Goal: Task Accomplishment & Management: Use online tool/utility

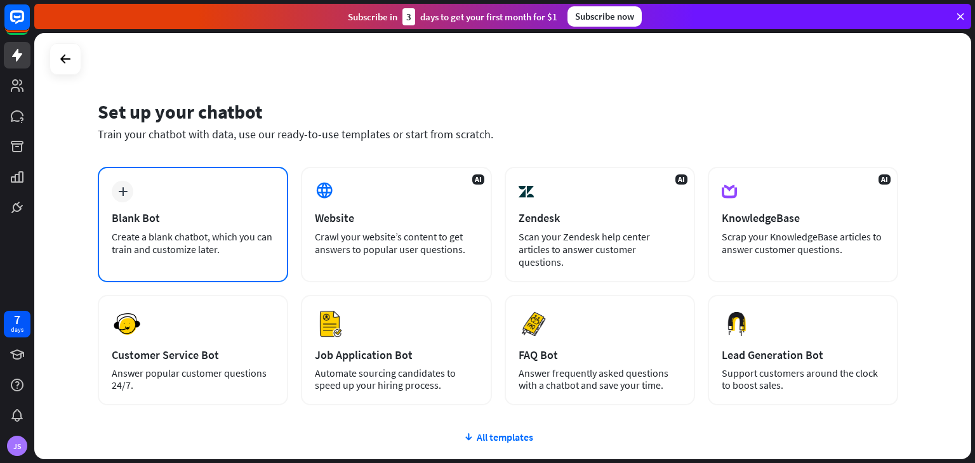
click at [236, 175] on div "plus Blank Bot Create a blank chatbot, which you can train and customize later." at bounding box center [193, 225] width 190 height 116
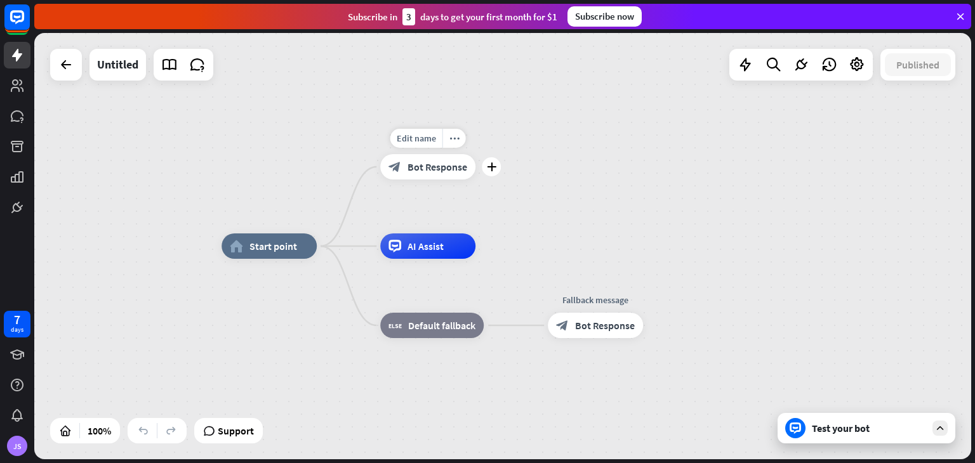
click at [425, 172] on span "Bot Response" at bounding box center [438, 167] width 60 height 13
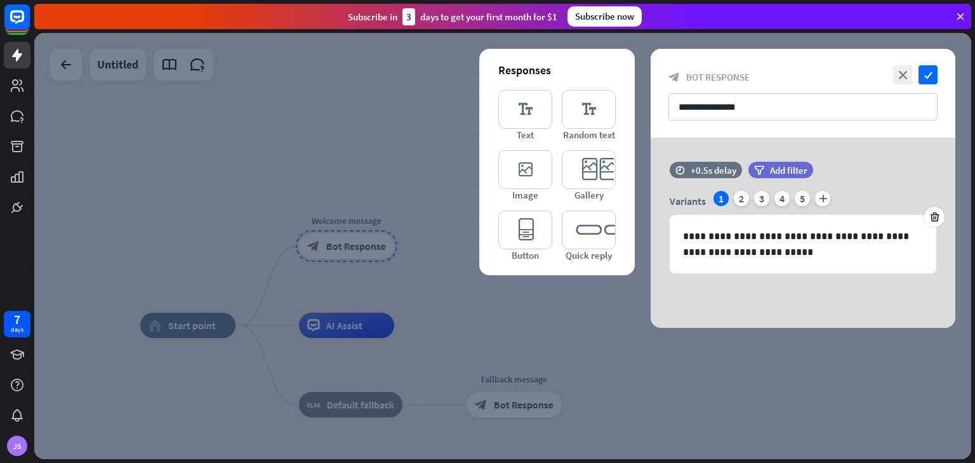
click at [892, 71] on div "close check" at bounding box center [914, 74] width 48 height 19
click at [896, 72] on icon "close" at bounding box center [902, 74] width 19 height 19
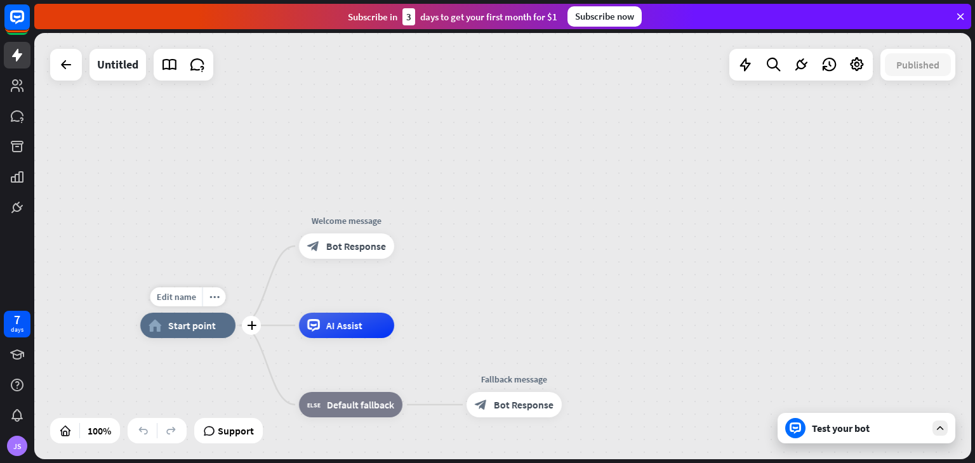
click at [215, 336] on div "home_2 Start point" at bounding box center [187, 325] width 95 height 25
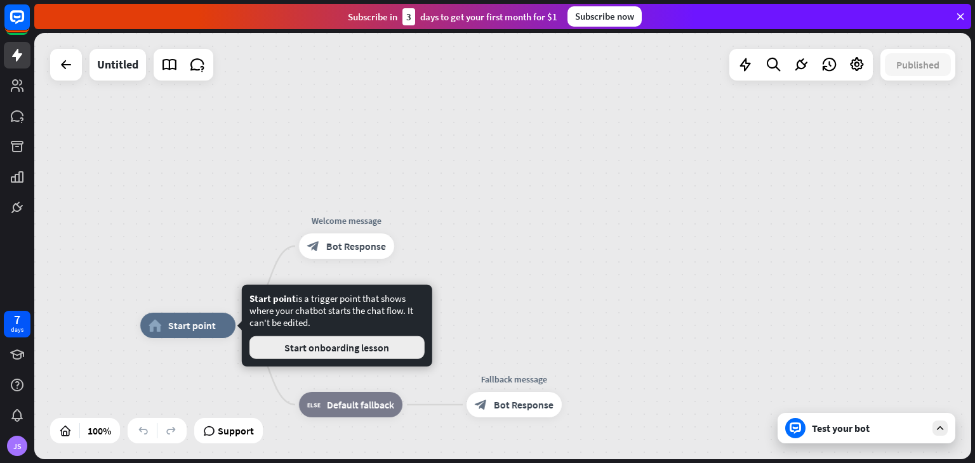
click at [260, 347] on button "Start onboarding lesson" at bounding box center [336, 347] width 175 height 23
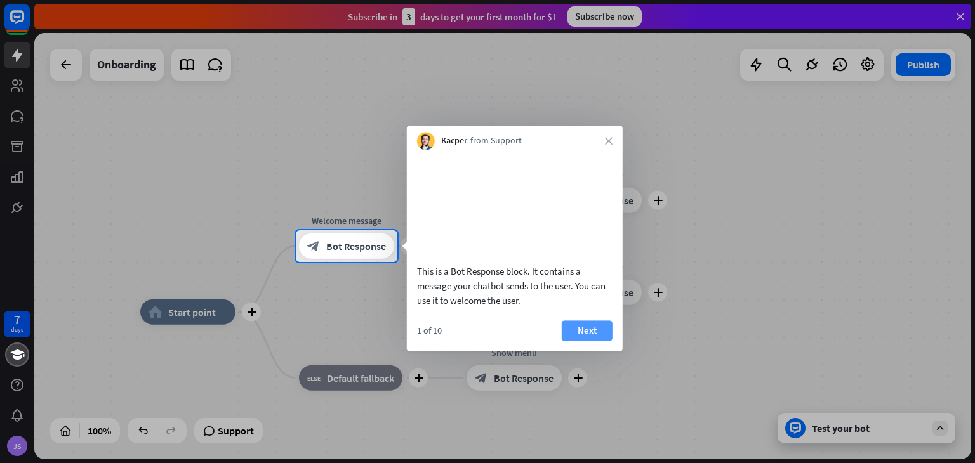
click at [585, 341] on button "Next" at bounding box center [587, 331] width 51 height 20
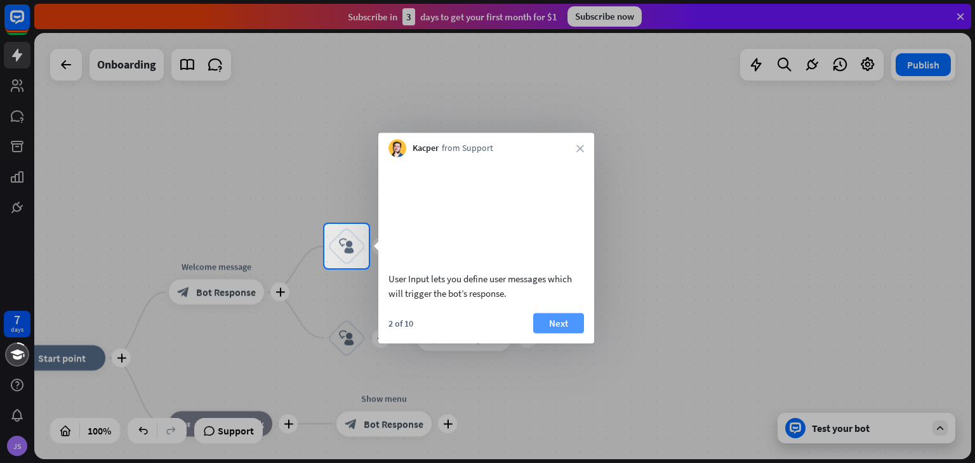
click at [557, 333] on button "Next" at bounding box center [558, 323] width 51 height 20
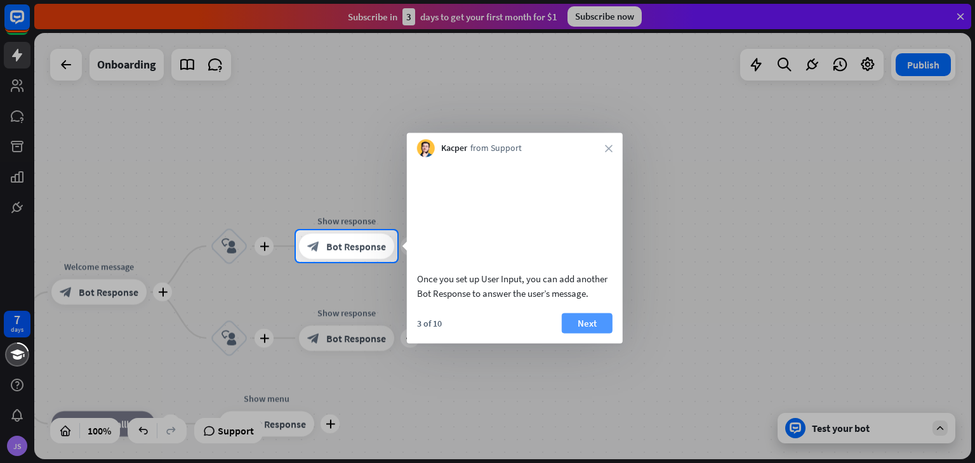
click at [564, 333] on button "Next" at bounding box center [587, 323] width 51 height 20
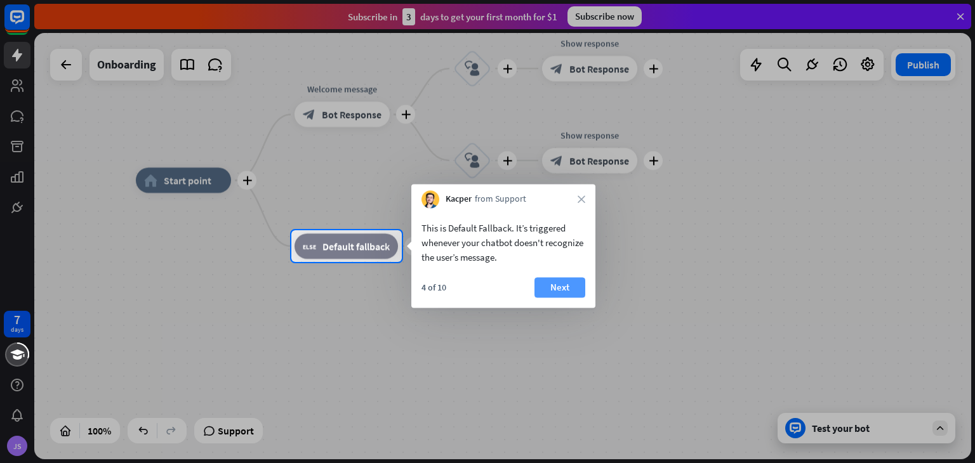
click at [556, 291] on button "Next" at bounding box center [560, 287] width 51 height 20
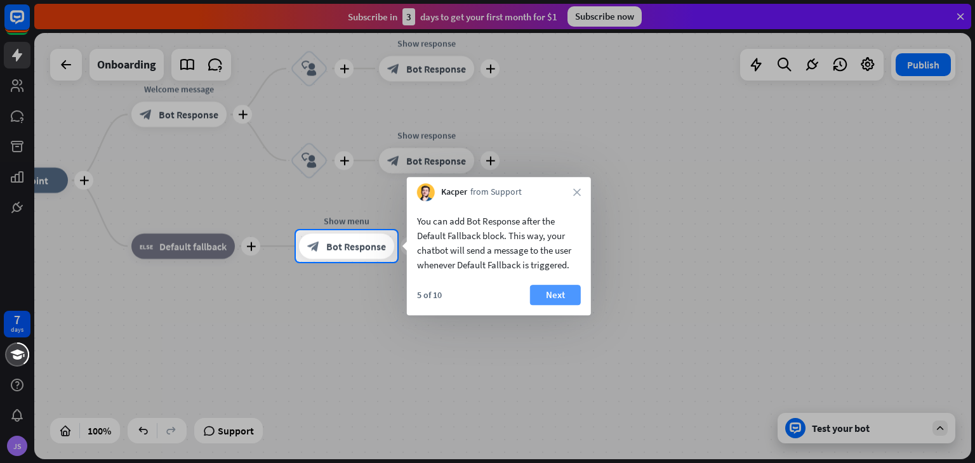
click at [555, 290] on button "Next" at bounding box center [555, 295] width 51 height 20
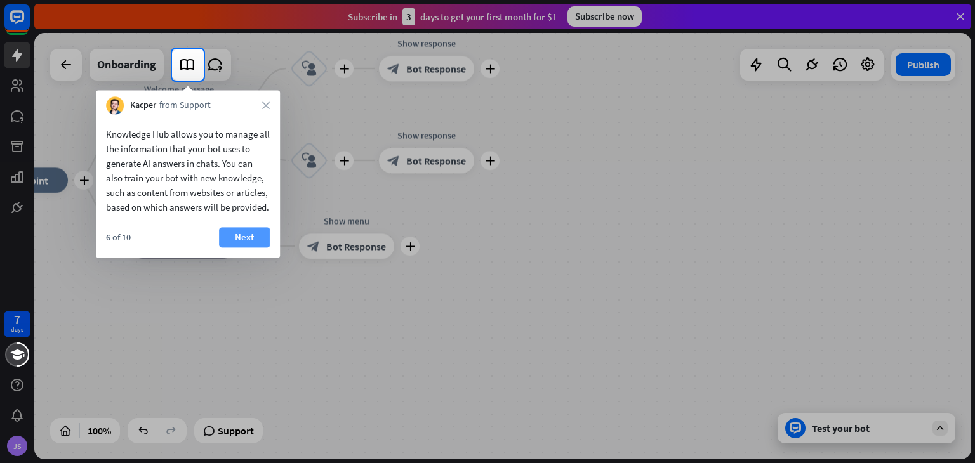
click at [264, 248] on button "Next" at bounding box center [244, 237] width 51 height 20
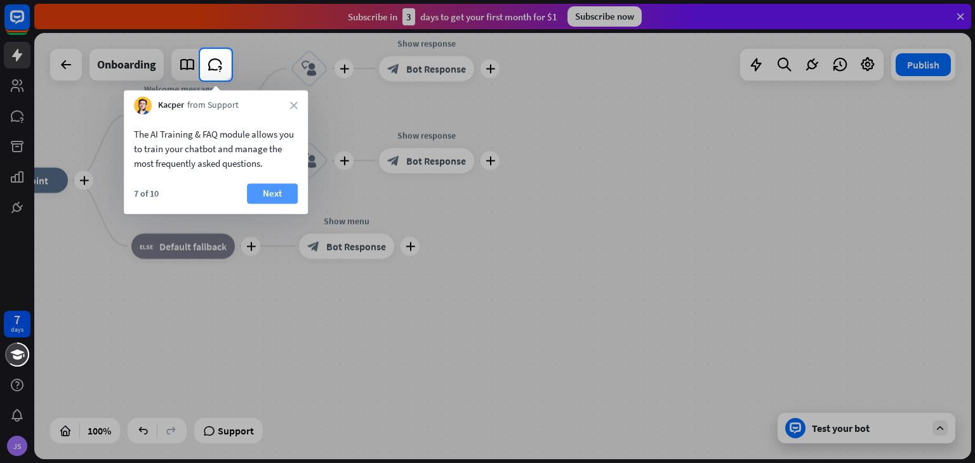
click at [260, 189] on button "Next" at bounding box center [272, 193] width 51 height 20
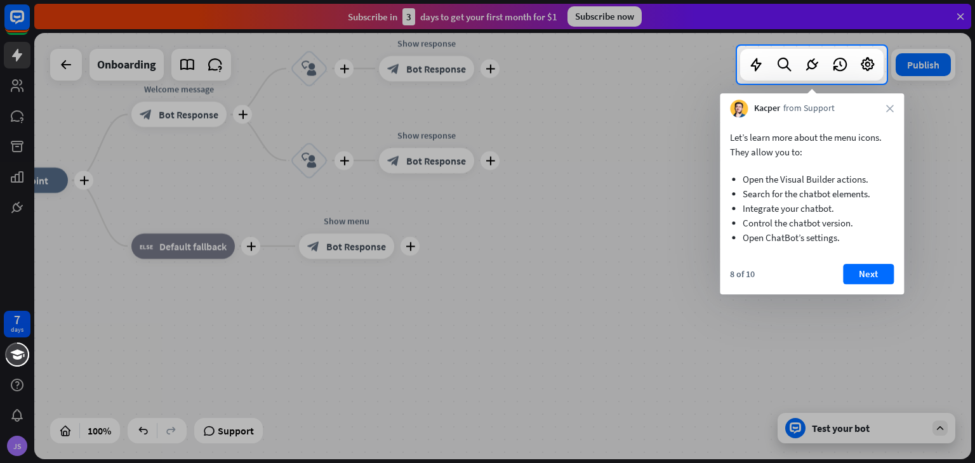
click at [310, 161] on div at bounding box center [487, 274] width 975 height 380
click at [868, 276] on button "Next" at bounding box center [868, 274] width 51 height 20
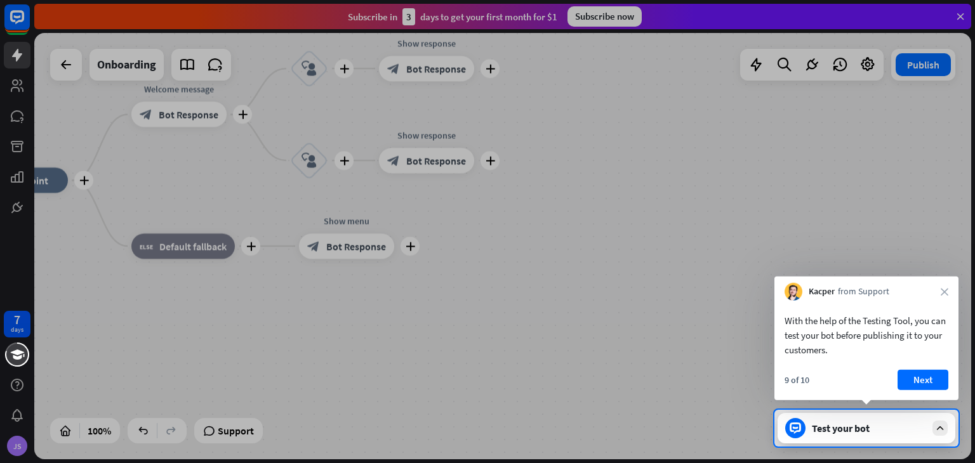
click at [923, 423] on div "Test your bot" at bounding box center [869, 428] width 114 height 13
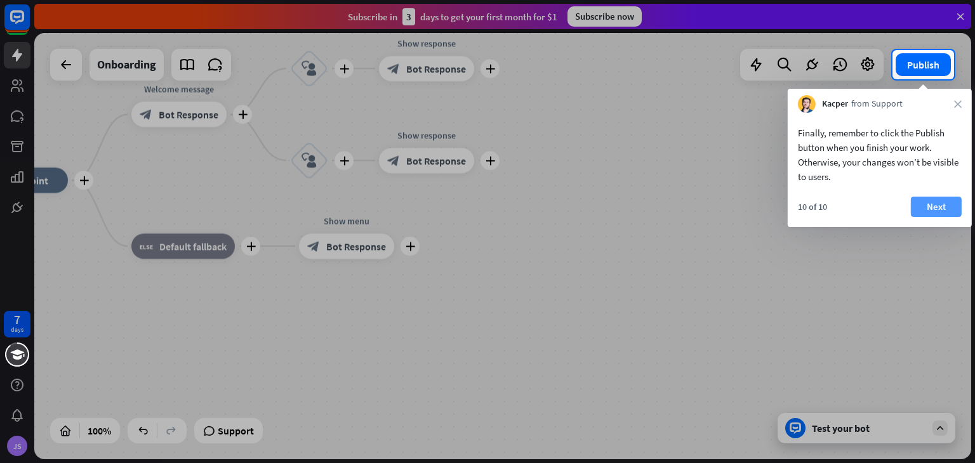
click at [945, 199] on button "Next" at bounding box center [936, 207] width 51 height 20
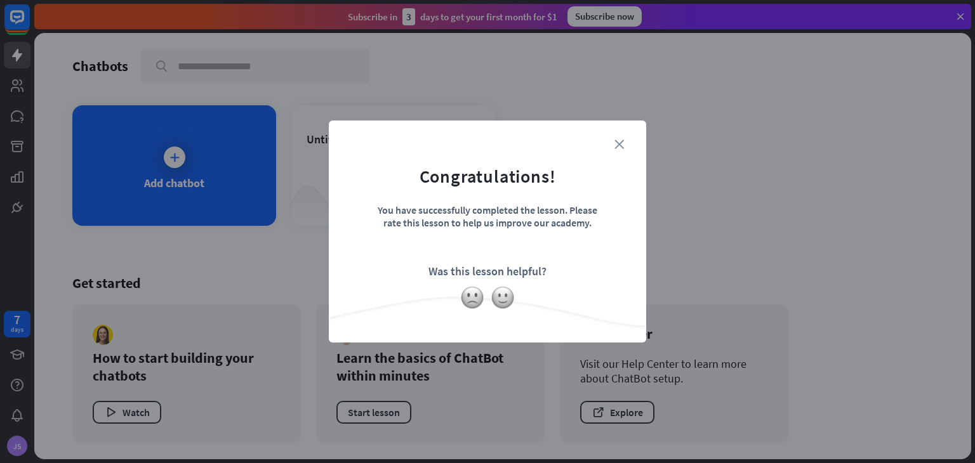
click at [615, 145] on icon "close" at bounding box center [620, 145] width 10 height 10
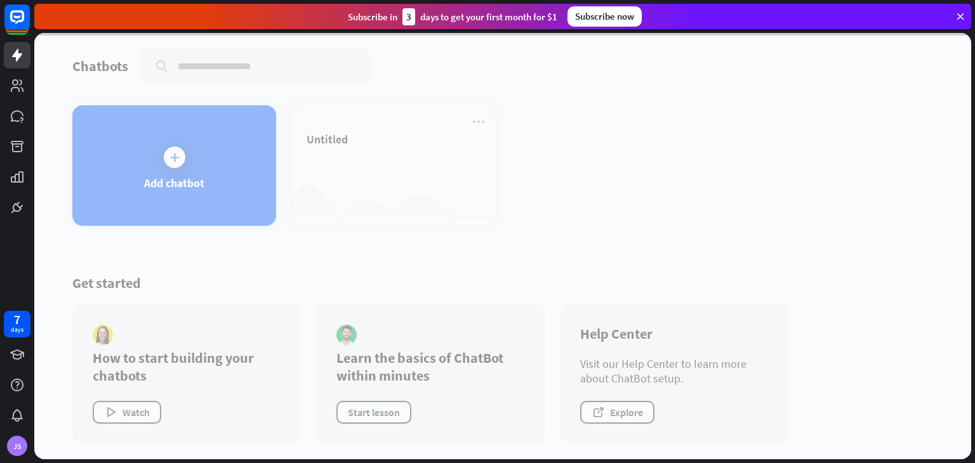
click at [159, 168] on div at bounding box center [502, 246] width 937 height 427
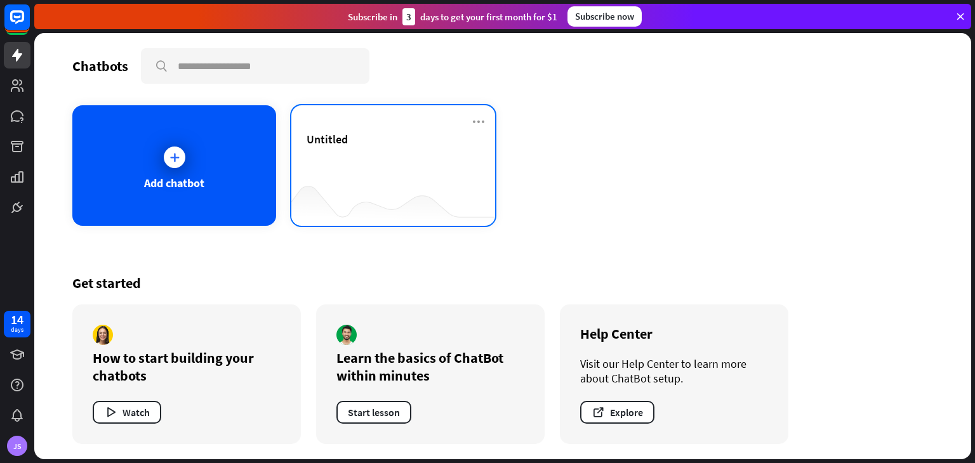
click at [352, 134] on div "Untitled" at bounding box center [393, 139] width 173 height 15
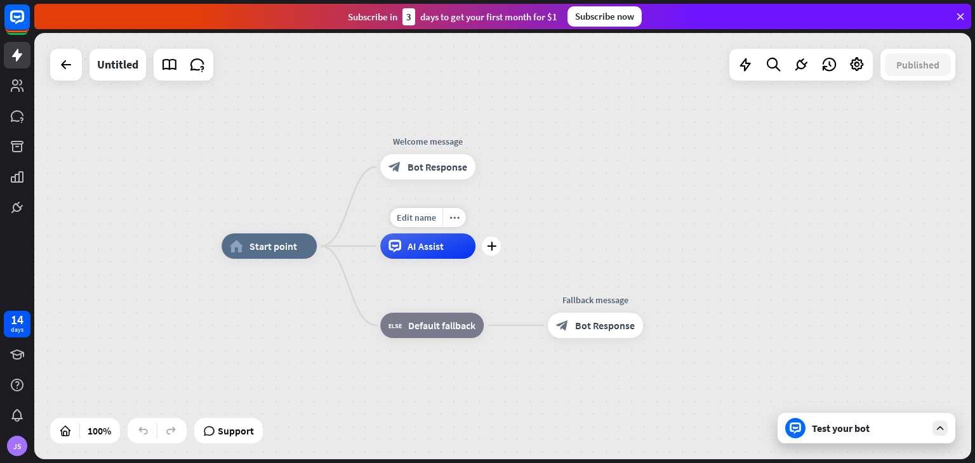
click at [429, 240] on span "AI Assist" at bounding box center [426, 246] width 36 height 13
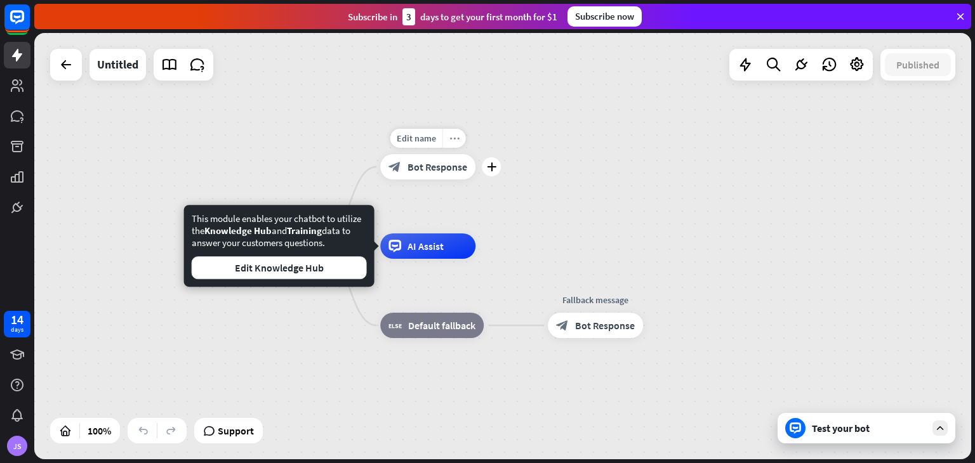
click at [452, 140] on icon "more_horiz" at bounding box center [454, 139] width 10 height 10
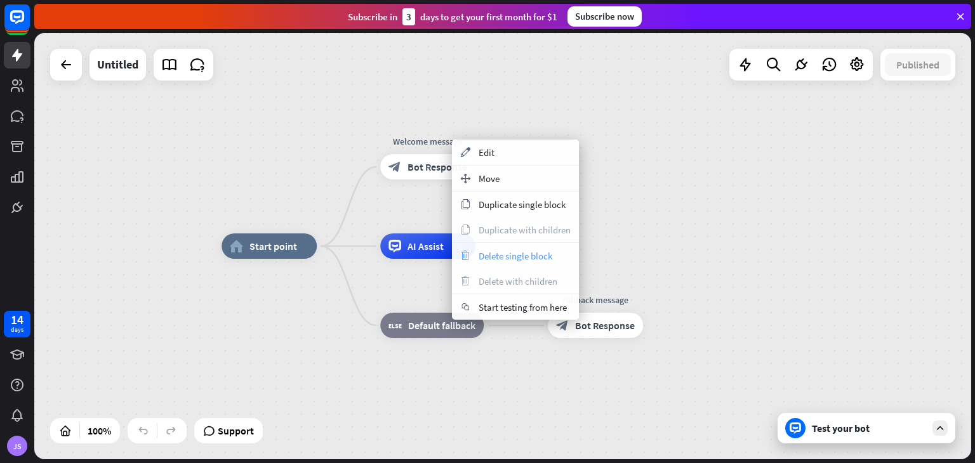
click at [500, 258] on span "Delete single block" at bounding box center [516, 256] width 74 height 12
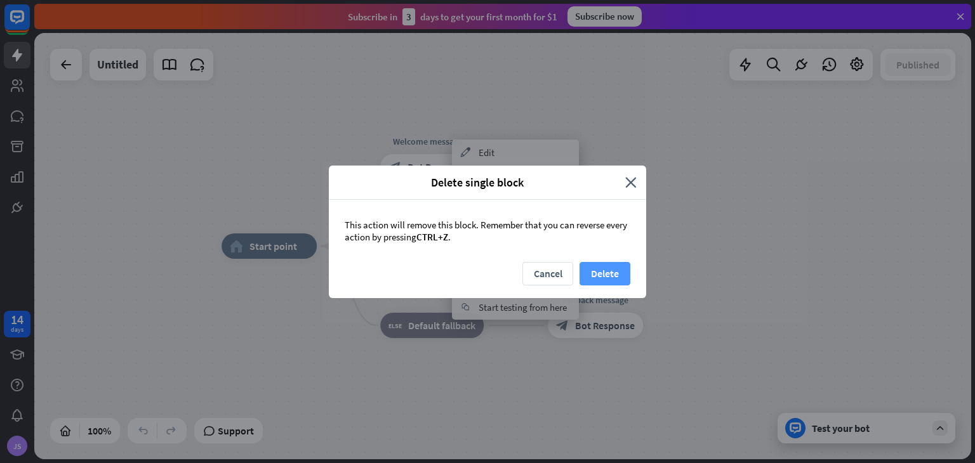
click at [607, 270] on button "Delete" at bounding box center [605, 273] width 51 height 23
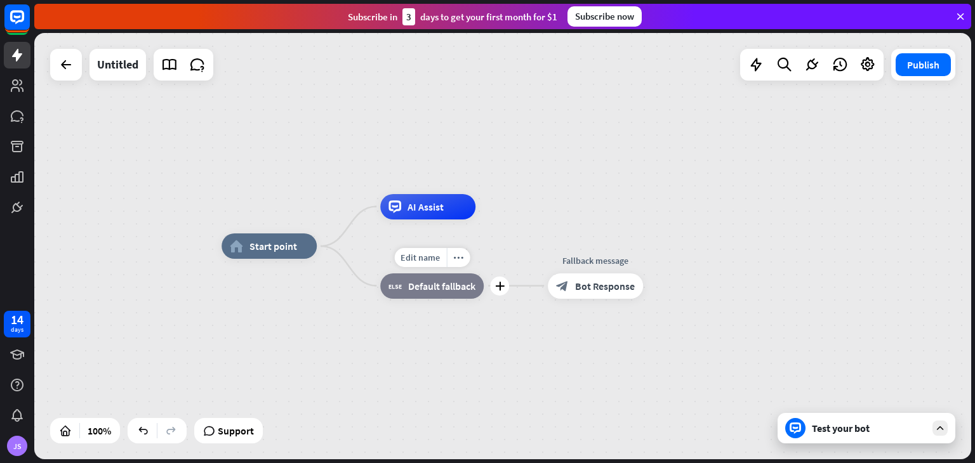
click at [439, 286] on span "Default fallback" at bounding box center [441, 286] width 67 height 13
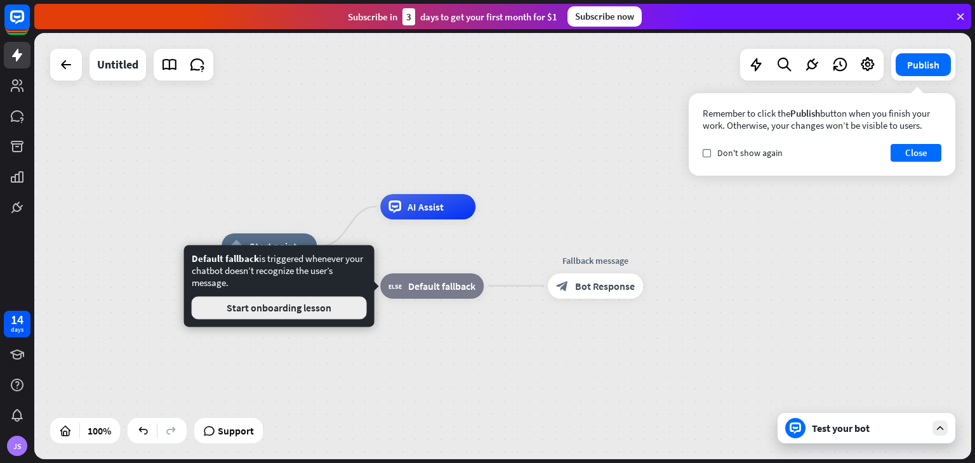
click at [260, 317] on button "Start onboarding lesson" at bounding box center [279, 307] width 175 height 23
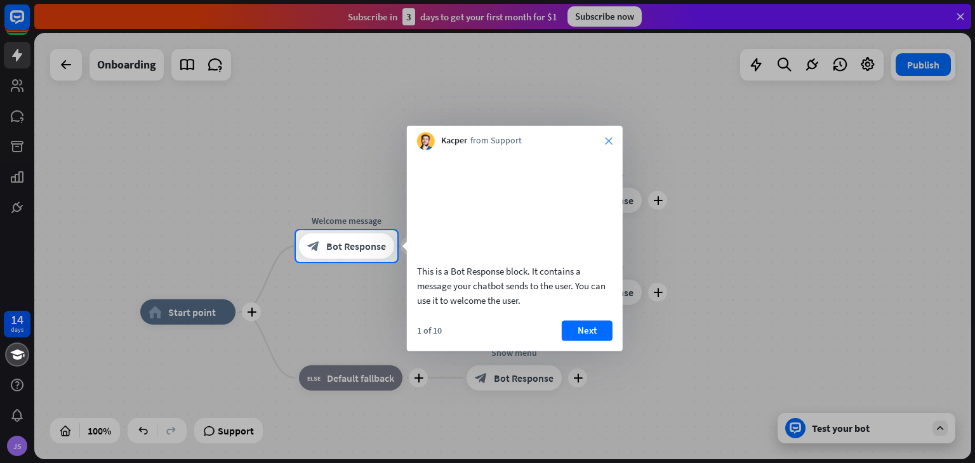
click at [606, 144] on icon "close" at bounding box center [609, 141] width 8 height 8
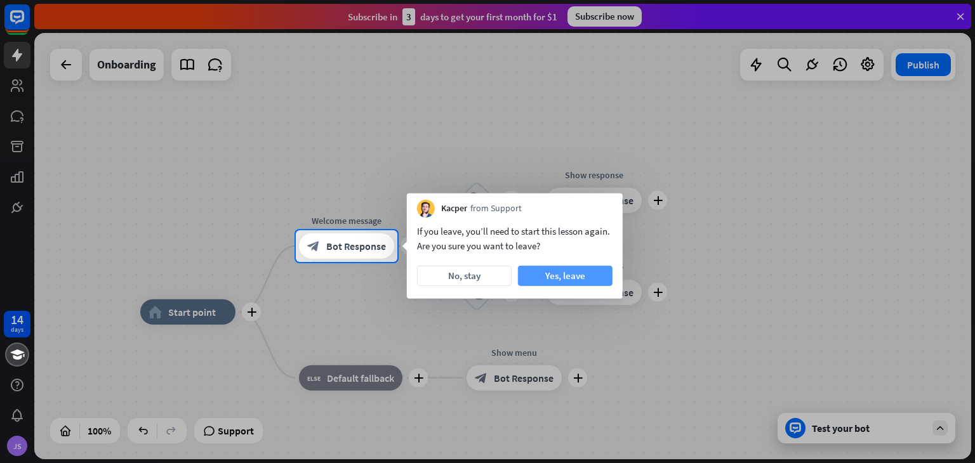
click at [564, 279] on button "Yes, leave" at bounding box center [565, 276] width 95 height 20
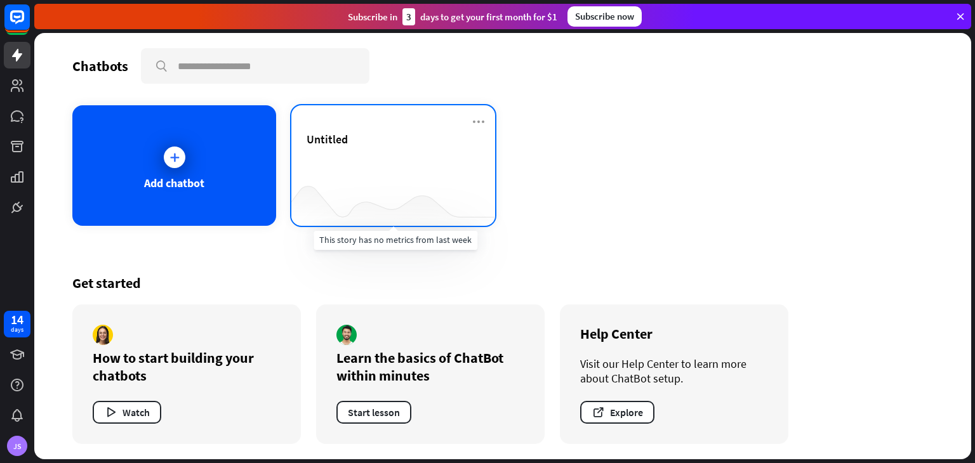
click at [369, 184] on div at bounding box center [393, 200] width 204 height 49
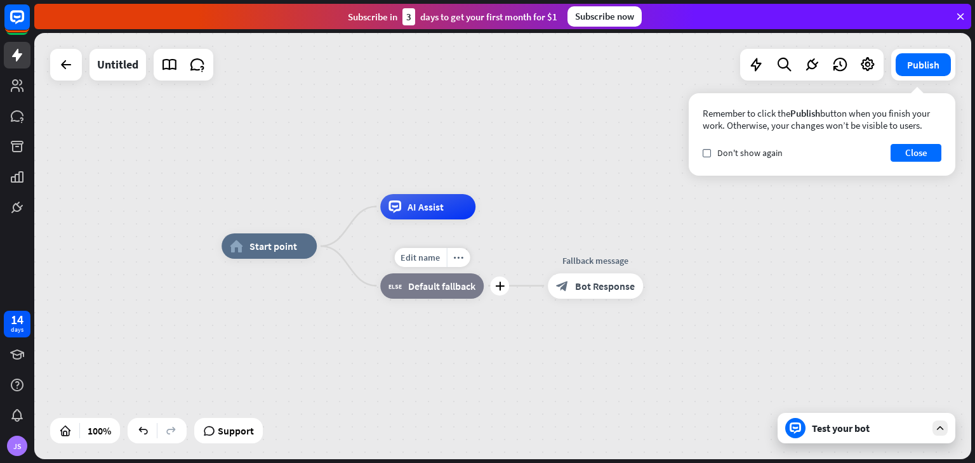
click at [467, 292] on div "block_fallback Default fallback" at bounding box center [431, 286] width 103 height 25
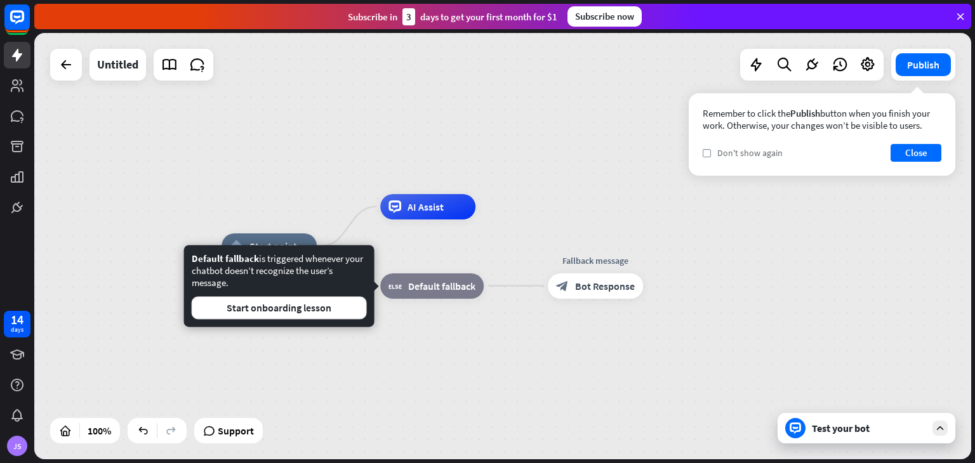
click at [773, 157] on span "Don't show again" at bounding box center [749, 152] width 65 height 11
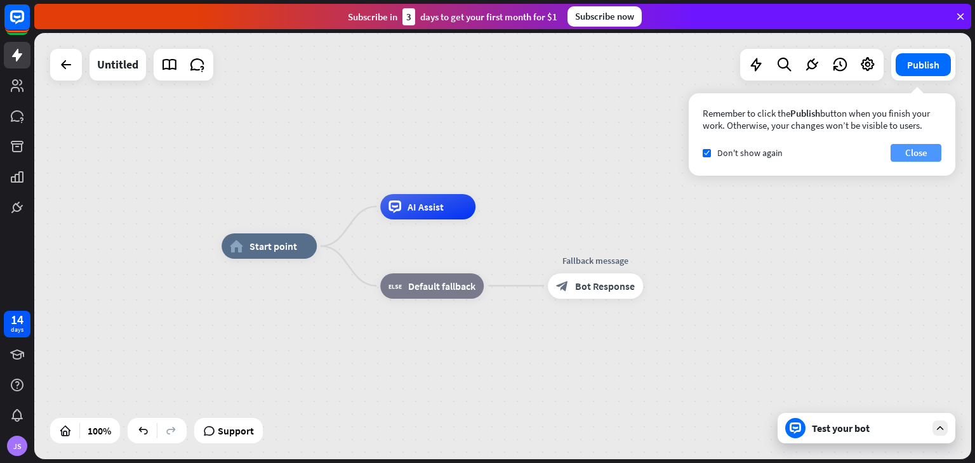
click at [914, 151] on button "Close" at bounding box center [916, 153] width 51 height 18
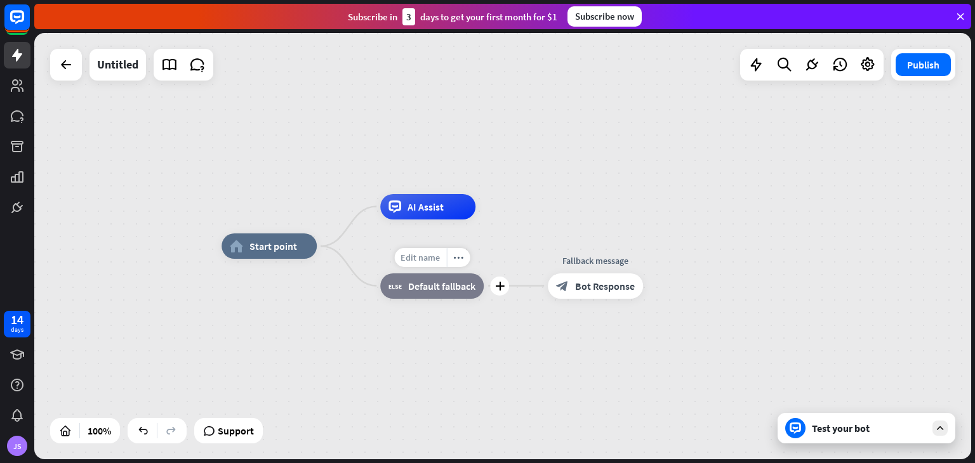
click at [429, 252] on span "Edit name" at bounding box center [420, 257] width 39 height 11
type input "********"
click at [449, 263] on div "more_horiz" at bounding box center [457, 257] width 23 height 19
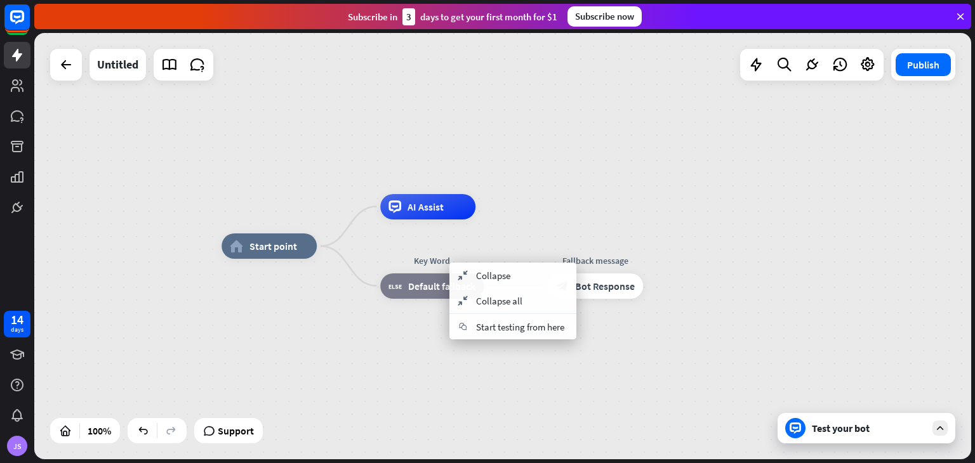
click at [814, 425] on div "Test your bot" at bounding box center [869, 428] width 114 height 13
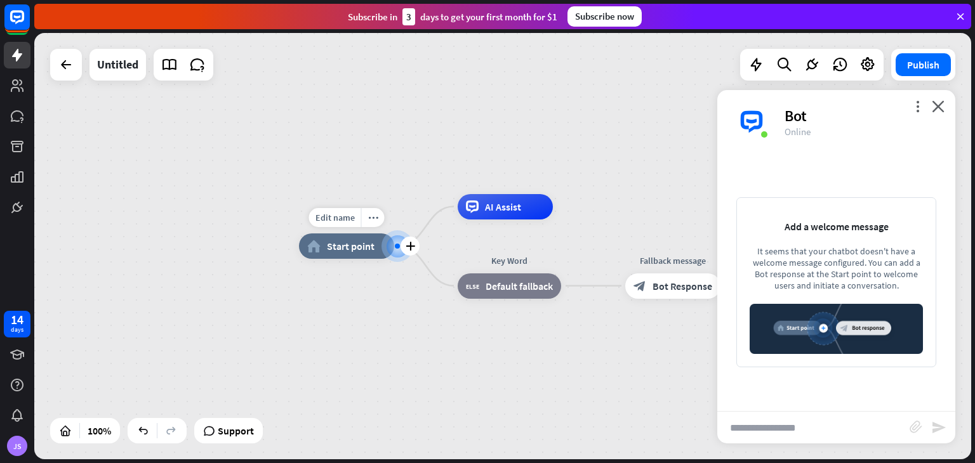
click at [399, 241] on div at bounding box center [397, 246] width 14 height 14
click at [404, 244] on div "plus" at bounding box center [410, 246] width 19 height 19
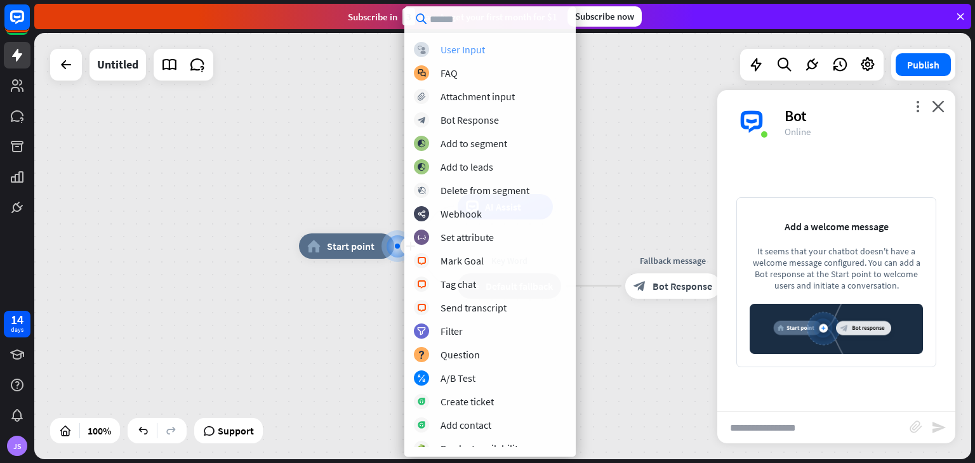
click at [477, 42] on div "block_user_input User Input" at bounding box center [490, 49] width 152 height 15
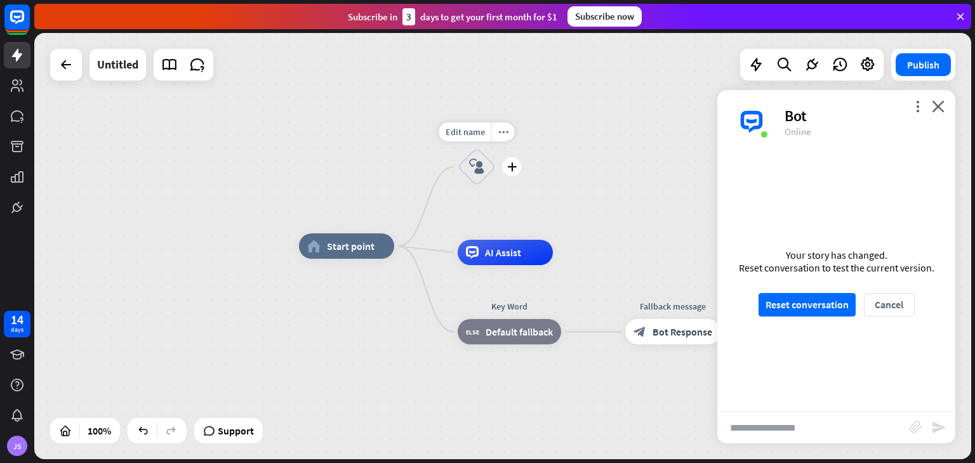
click at [474, 175] on div "block_user_input" at bounding box center [477, 167] width 38 height 38
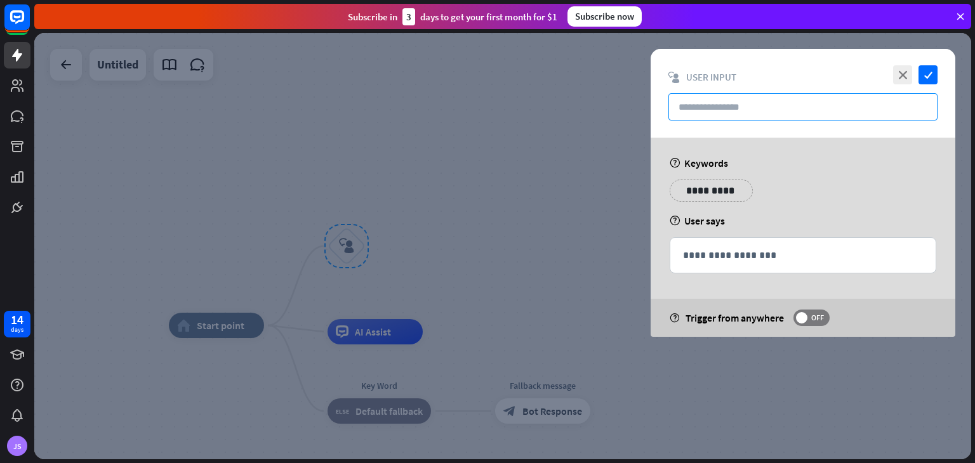
click at [726, 111] on input "text" at bounding box center [802, 106] width 269 height 27
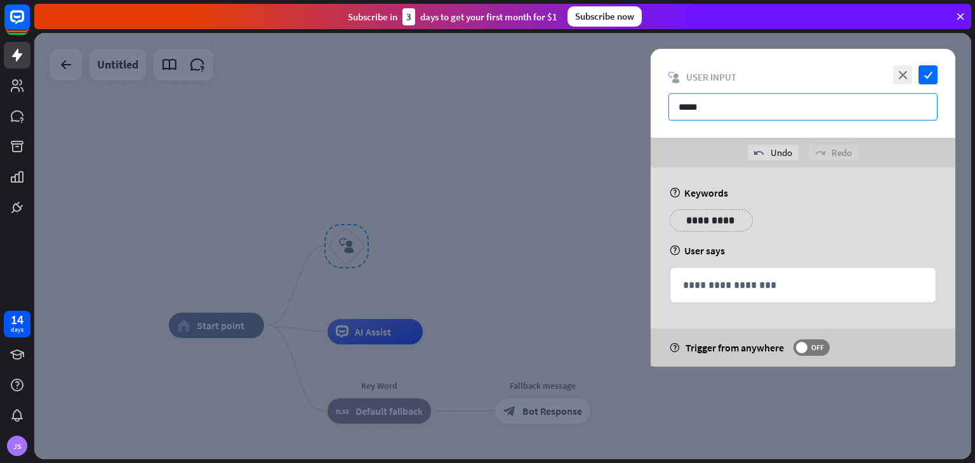
type input "*****"
click at [700, 220] on p "**********" at bounding box center [711, 221] width 64 height 16
click at [801, 224] on p "**********" at bounding box center [789, 221] width 64 height 16
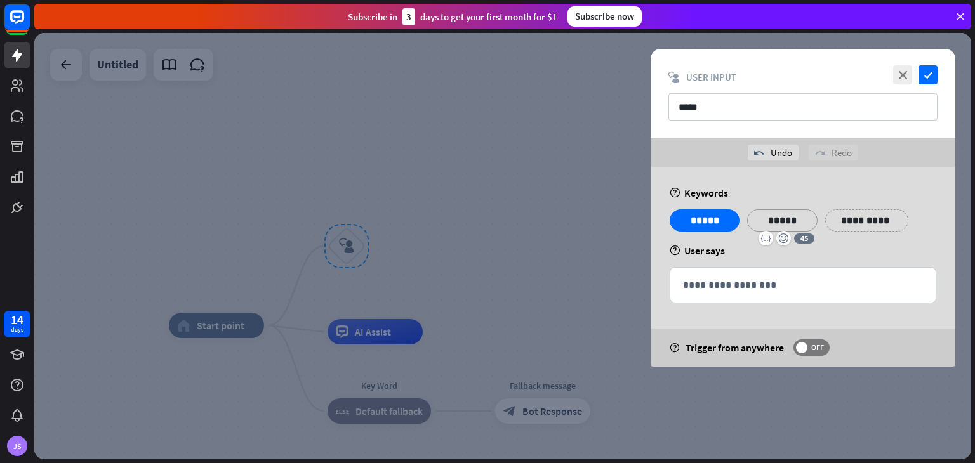
click at [877, 216] on p "**********" at bounding box center [867, 221] width 64 height 16
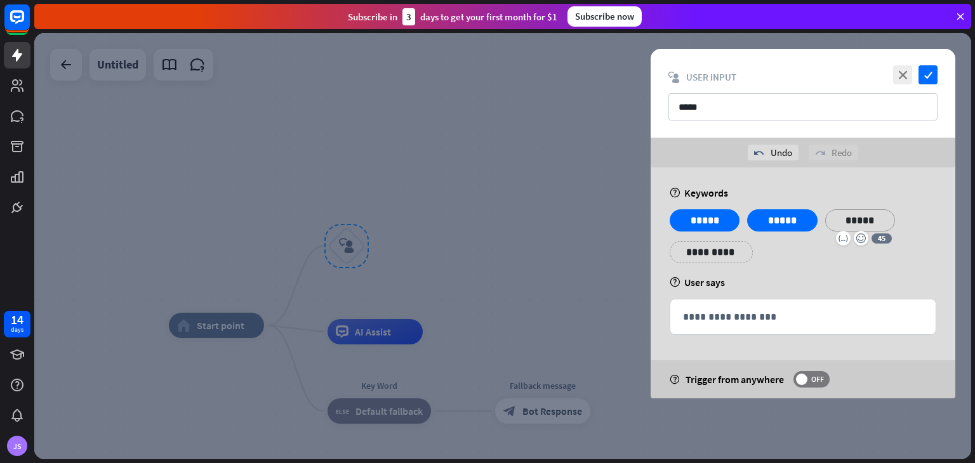
click at [800, 283] on div "help User says" at bounding box center [803, 282] width 267 height 13
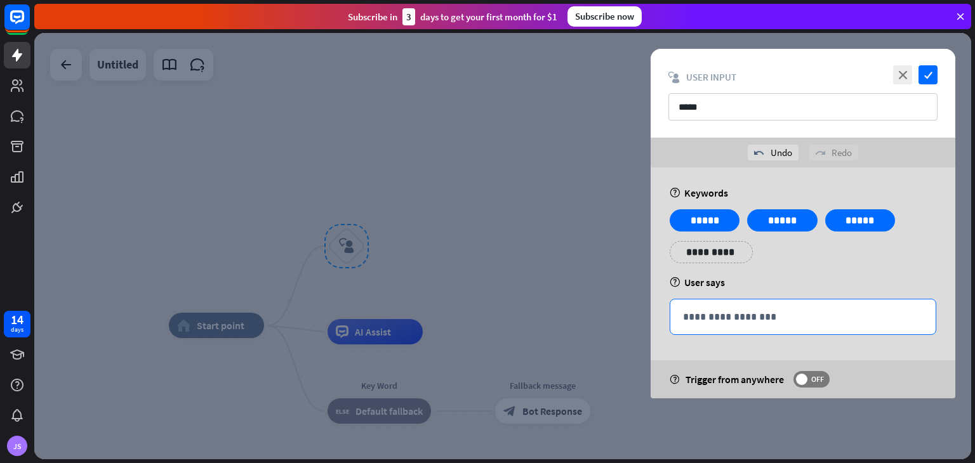
click at [781, 314] on p "**********" at bounding box center [803, 317] width 240 height 16
click at [819, 383] on span "OFF" at bounding box center [818, 380] width 20 height 10
click at [819, 383] on span at bounding box center [821, 379] width 11 height 11
click at [715, 309] on p "**********" at bounding box center [803, 317] width 240 height 16
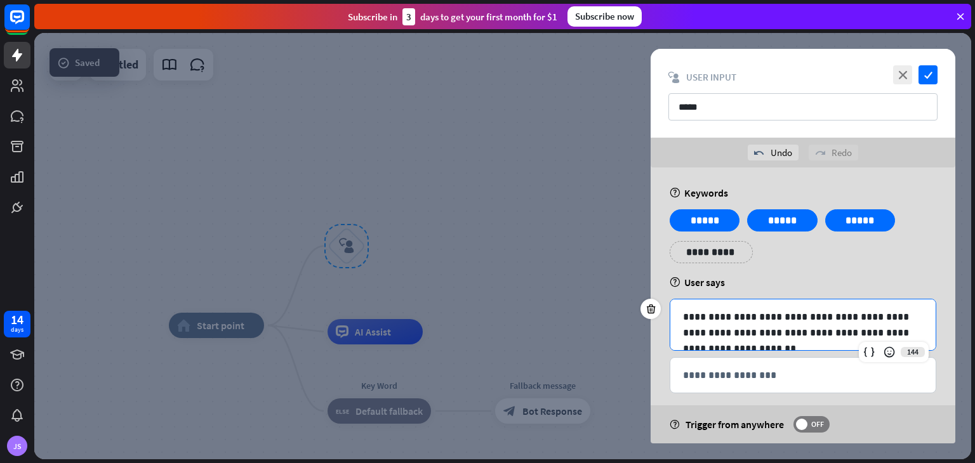
scroll to position [13, 0]
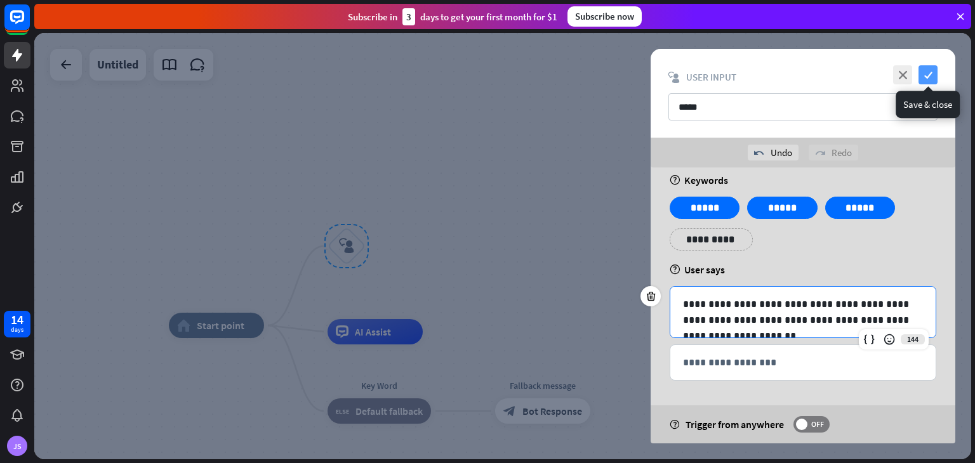
click at [933, 67] on icon "check" at bounding box center [928, 74] width 19 height 19
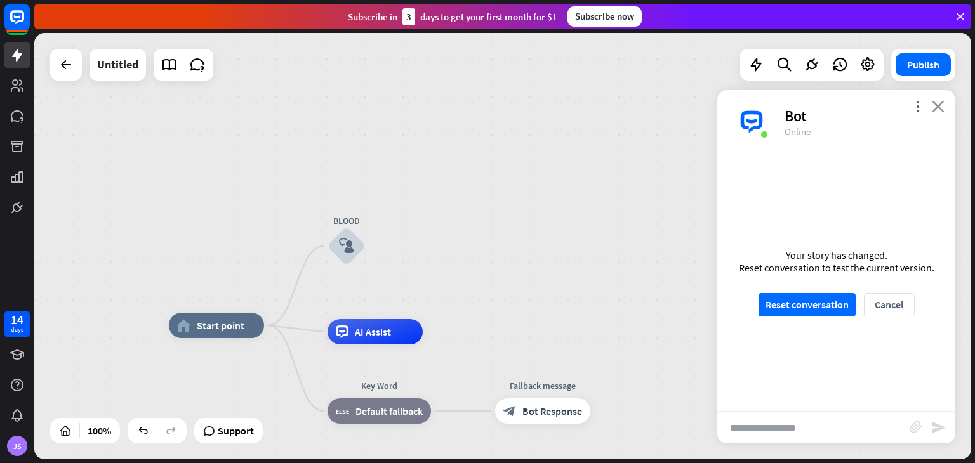
click at [938, 108] on icon "close" at bounding box center [938, 106] width 13 height 12
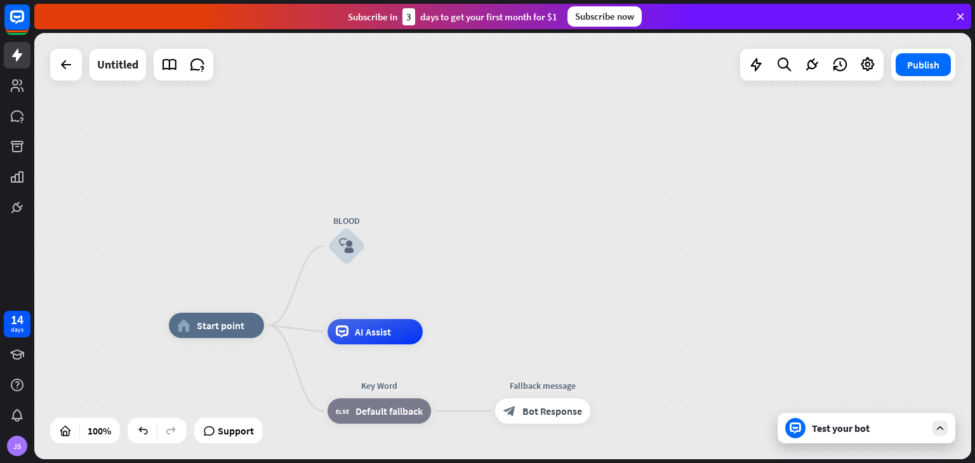
click at [821, 437] on div "Test your bot" at bounding box center [867, 428] width 178 height 30
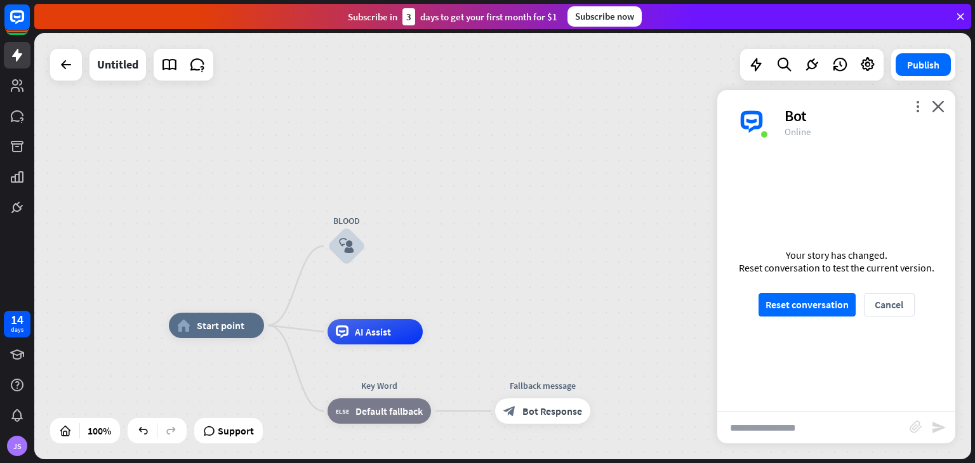
click at [811, 435] on input "text" at bounding box center [813, 428] width 192 height 32
type input "*****"
click at [812, 313] on button "Reset conversation" at bounding box center [807, 304] width 97 height 23
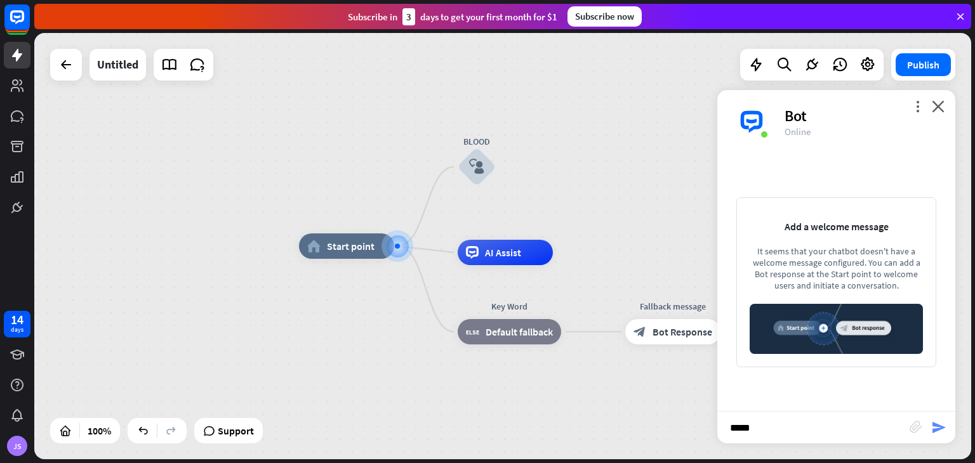
click at [936, 429] on icon "send" at bounding box center [938, 427] width 15 height 15
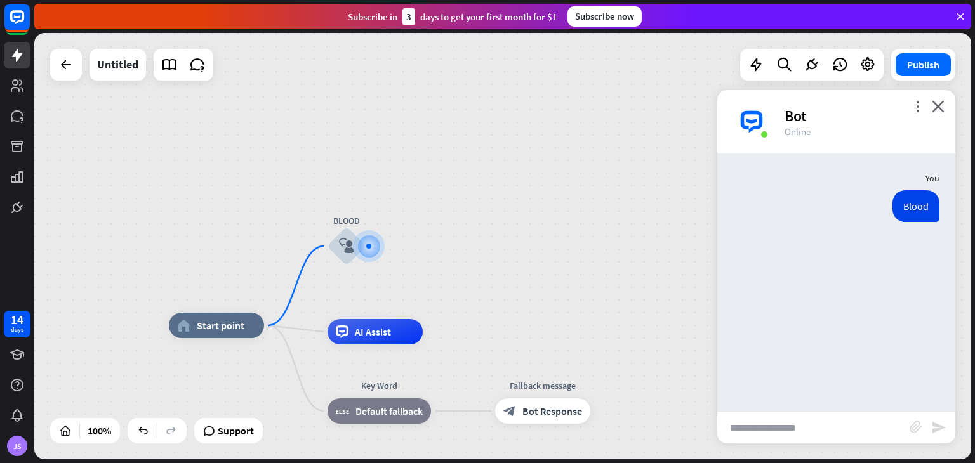
click at [808, 432] on input "text" at bounding box center [813, 428] width 192 height 32
type input "*****"
click at [364, 240] on div at bounding box center [368, 246] width 13 height 13
click at [380, 244] on icon "plus" at bounding box center [382, 246] width 10 height 9
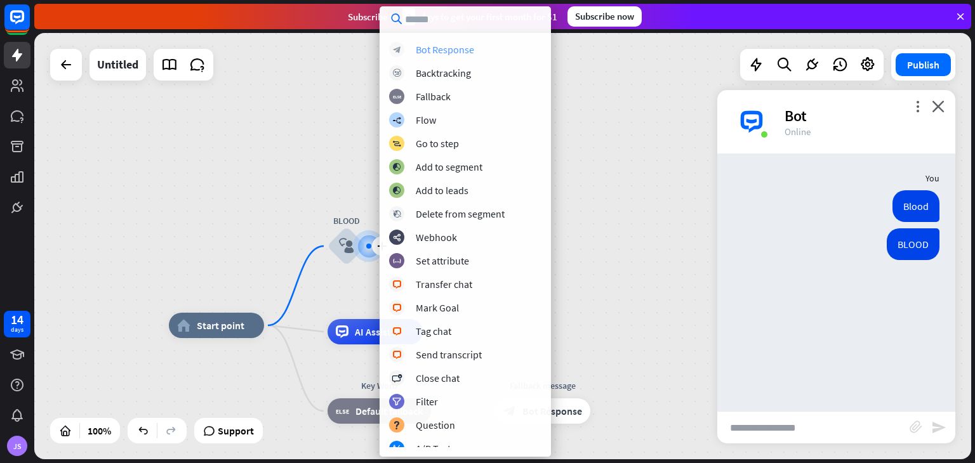
click at [459, 47] on div "Bot Response" at bounding box center [445, 49] width 58 height 13
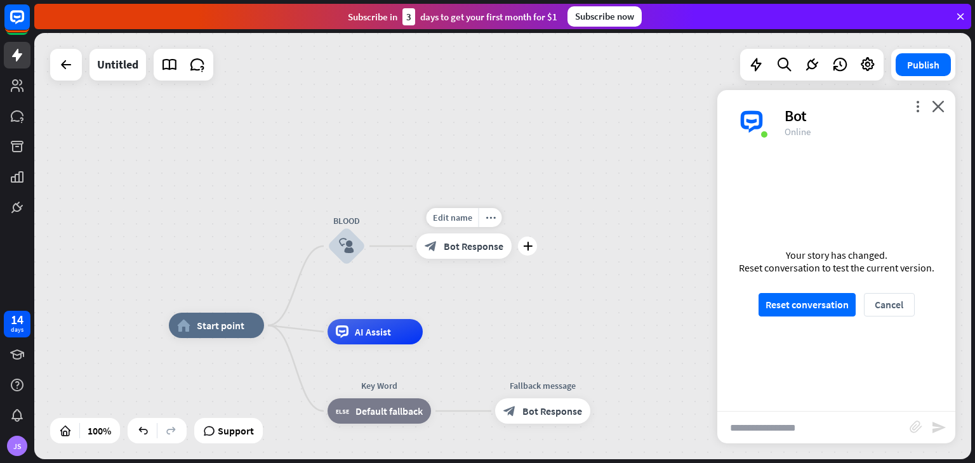
click at [474, 244] on span "Bot Response" at bounding box center [474, 246] width 60 height 13
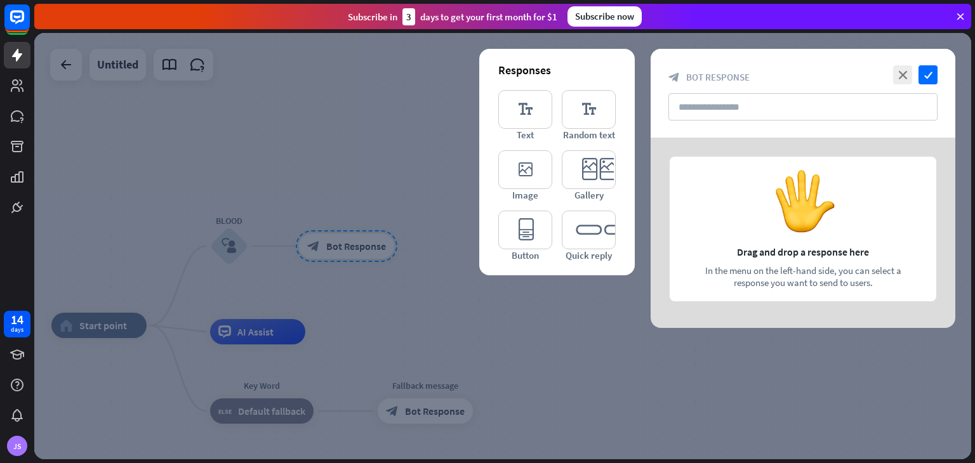
click at [427, 142] on div at bounding box center [502, 246] width 937 height 427
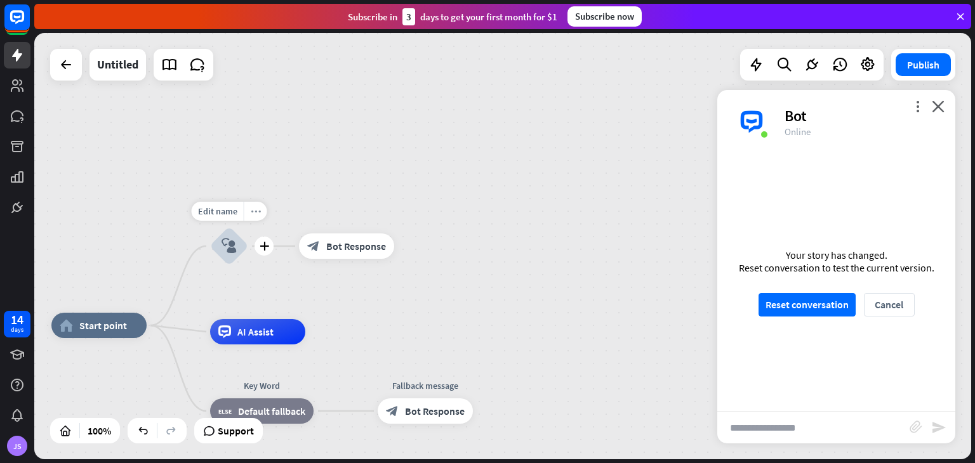
click at [258, 215] on icon "more_horiz" at bounding box center [256, 212] width 10 height 10
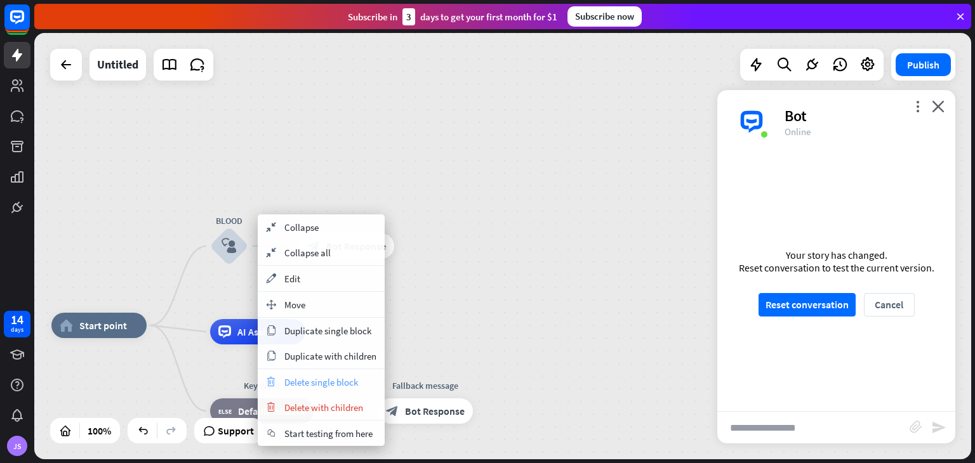
click at [349, 386] on span "Delete single block" at bounding box center [321, 382] width 74 height 12
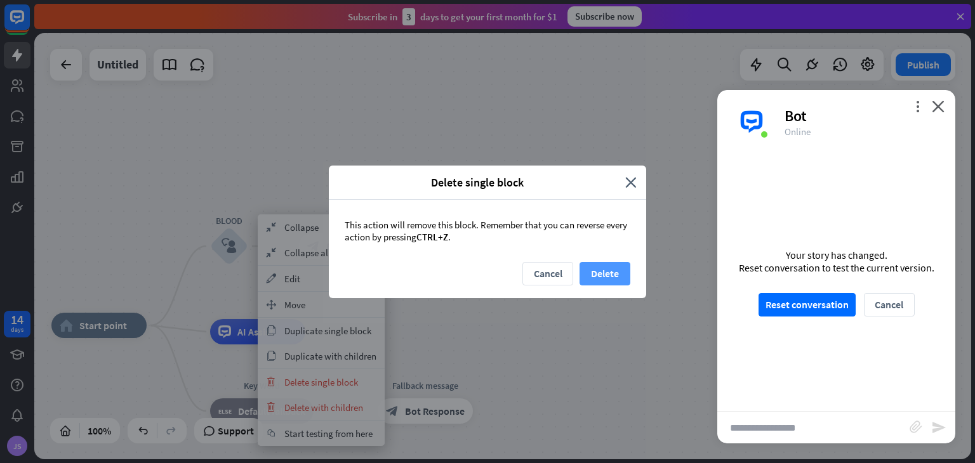
click at [599, 274] on button "Delete" at bounding box center [605, 273] width 51 height 23
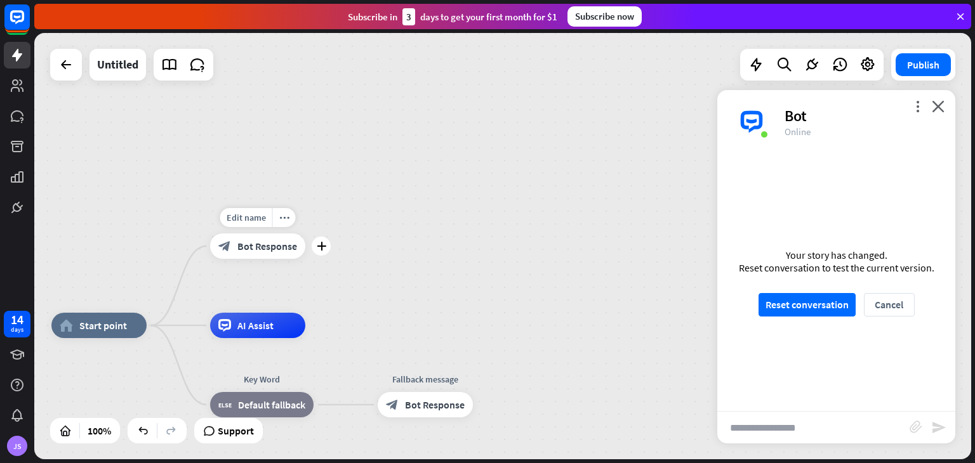
click at [255, 243] on span "Bot Response" at bounding box center [267, 246] width 60 height 13
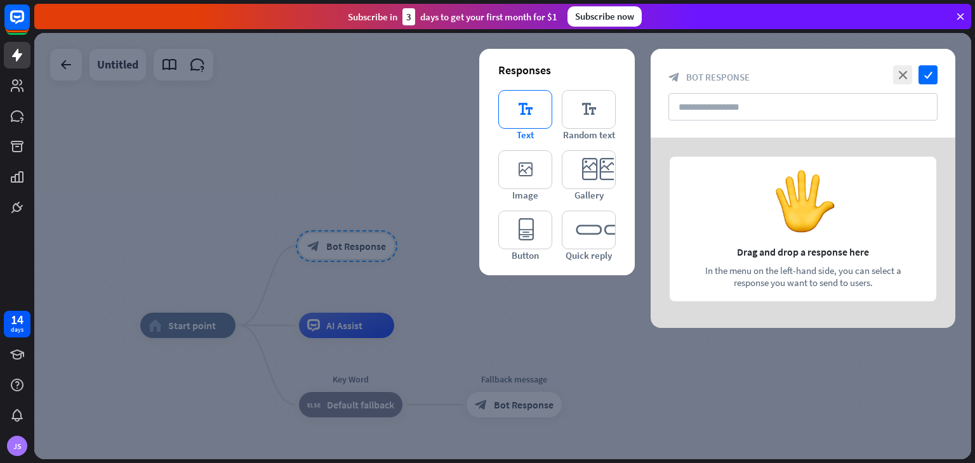
click at [523, 90] on icon "editor_text" at bounding box center [525, 109] width 54 height 39
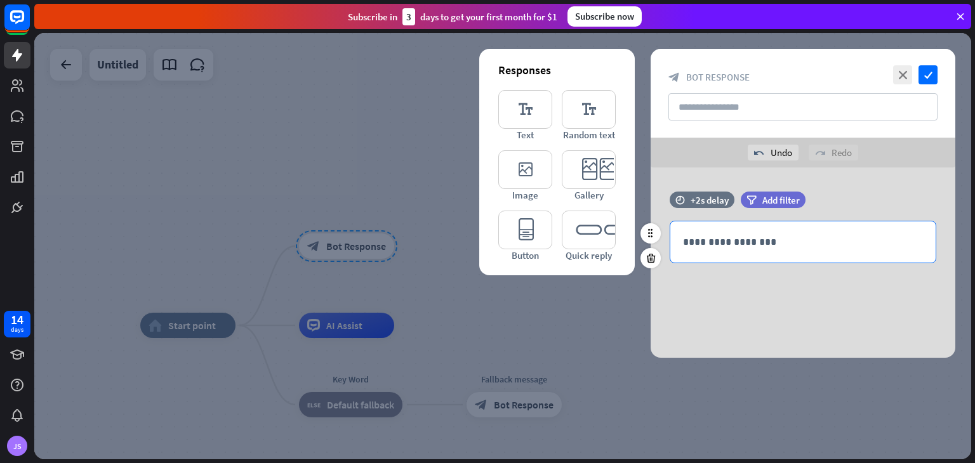
click at [803, 254] on div "**********" at bounding box center [802, 242] width 265 height 41
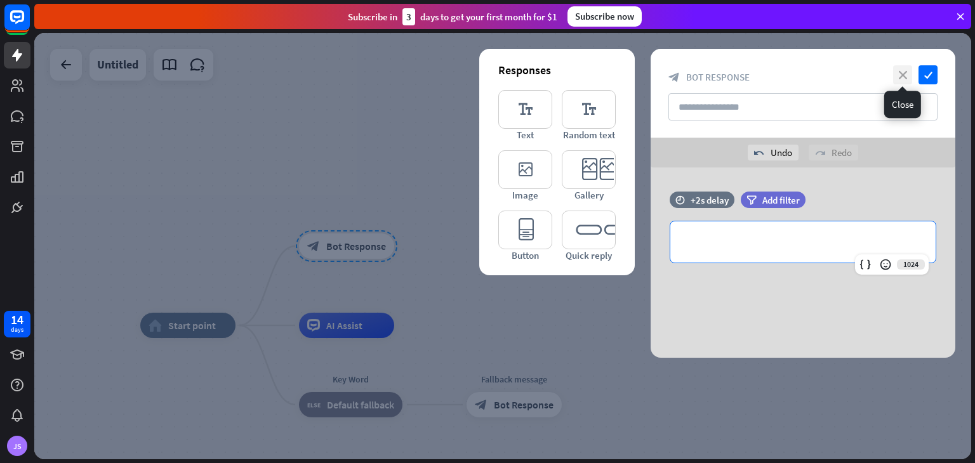
click at [905, 77] on icon "close" at bounding box center [902, 74] width 19 height 19
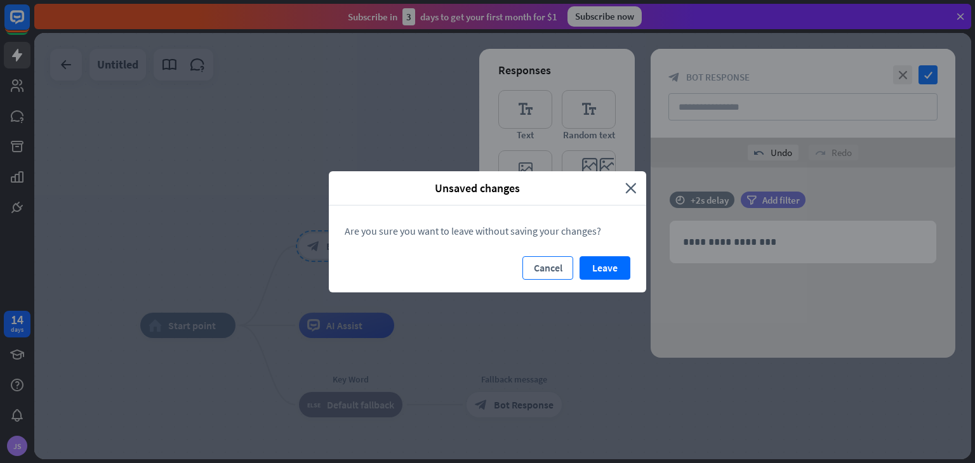
click at [555, 270] on button "Cancel" at bounding box center [547, 267] width 51 height 23
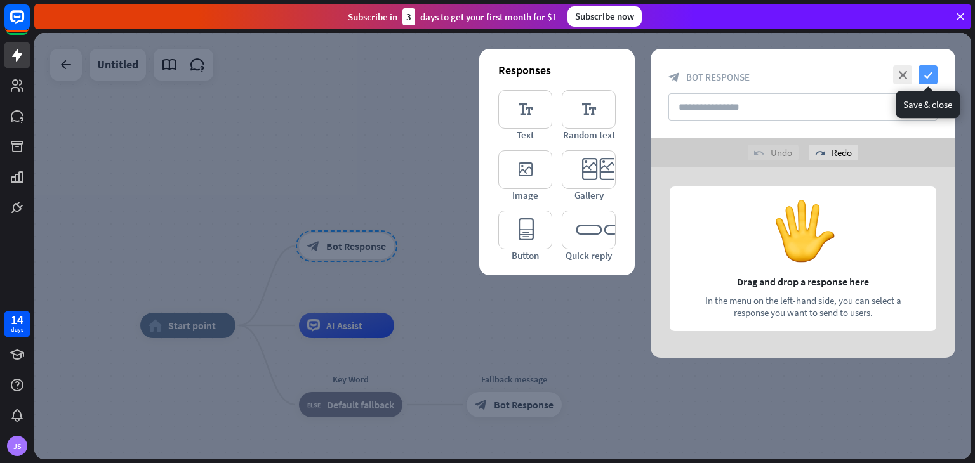
click at [929, 77] on icon "check" at bounding box center [928, 74] width 19 height 19
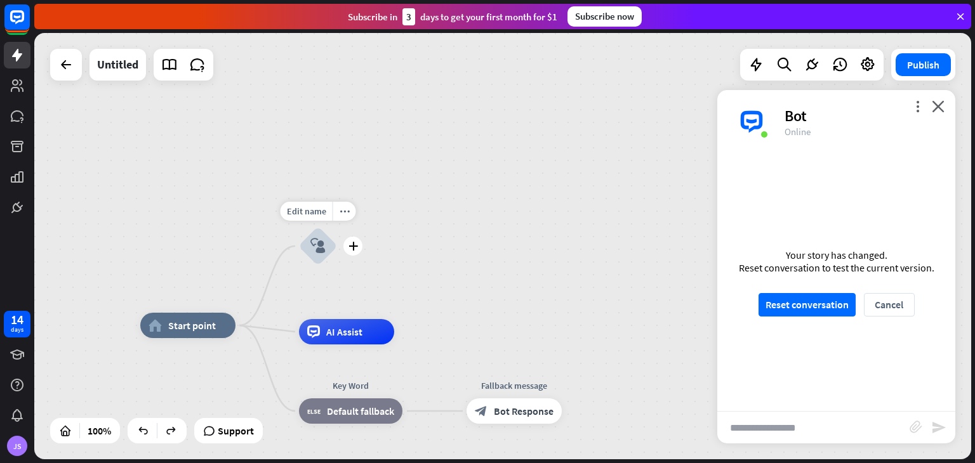
click at [324, 248] on icon "block_user_input" at bounding box center [317, 246] width 15 height 15
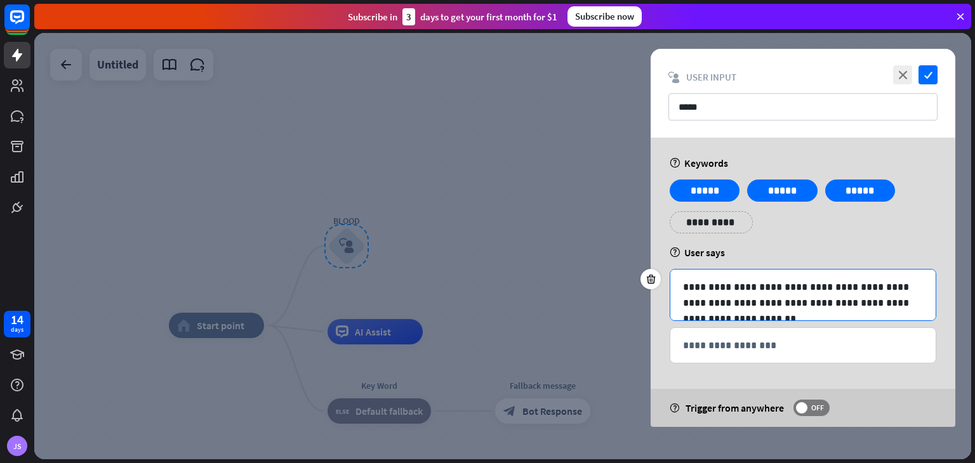
click at [748, 276] on div "**********" at bounding box center [802, 295] width 265 height 51
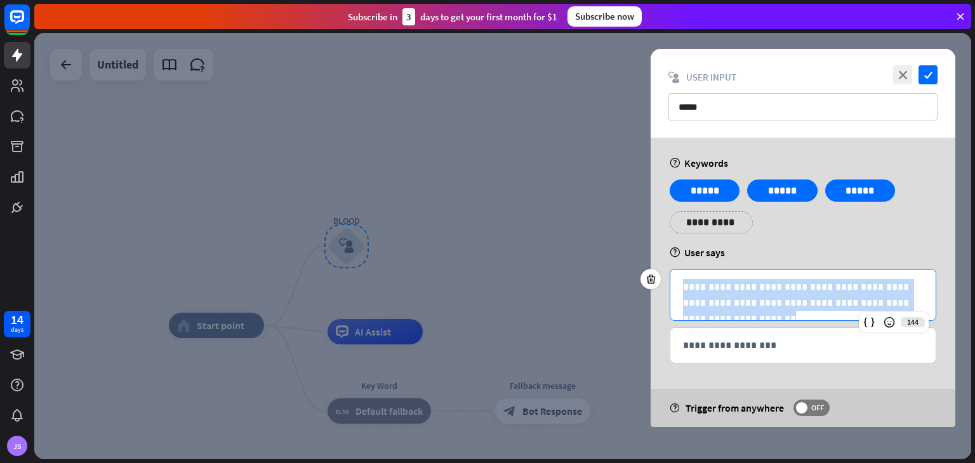
copy p "**********"
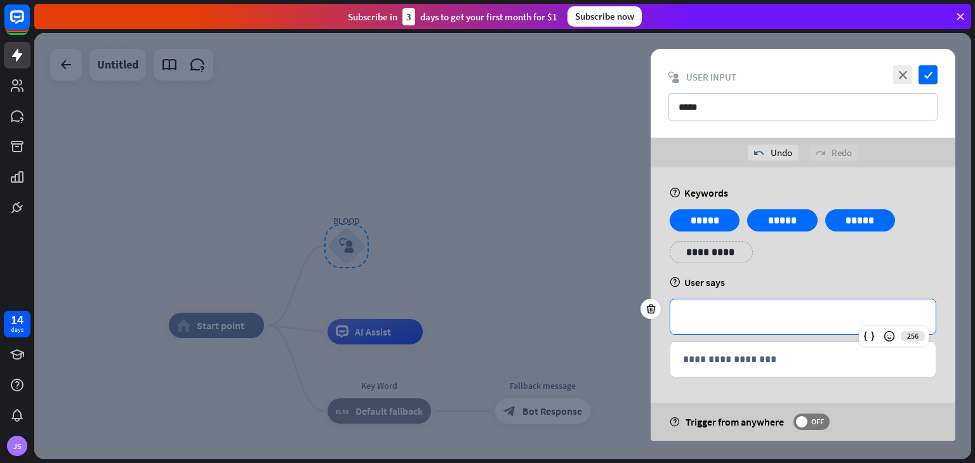
click at [508, 298] on div at bounding box center [502, 246] width 937 height 427
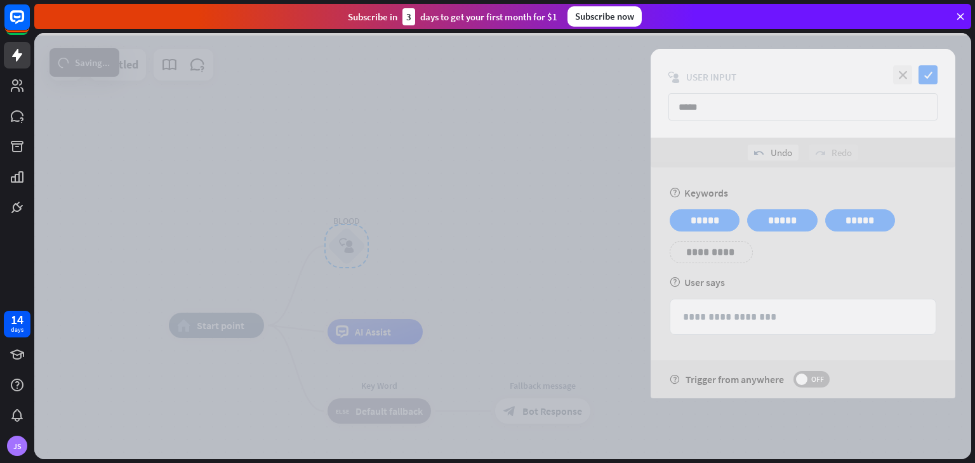
click at [508, 298] on div at bounding box center [502, 246] width 937 height 427
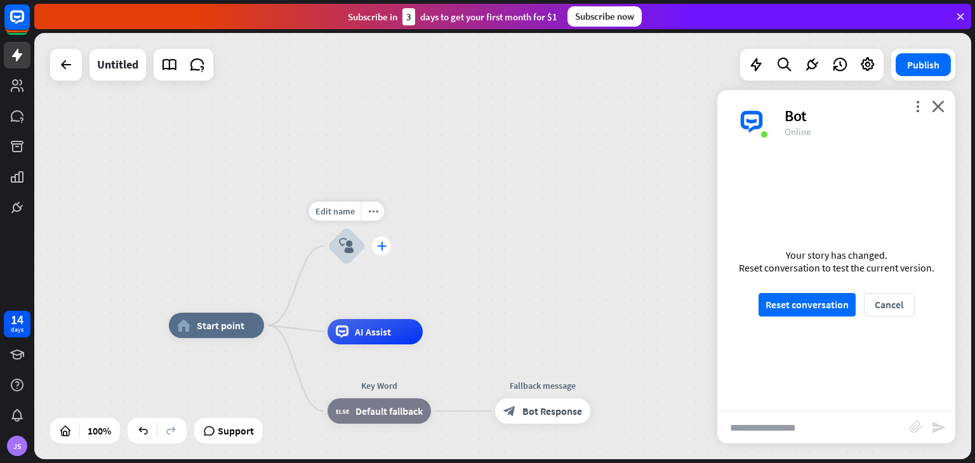
click at [379, 245] on icon "plus" at bounding box center [382, 246] width 10 height 9
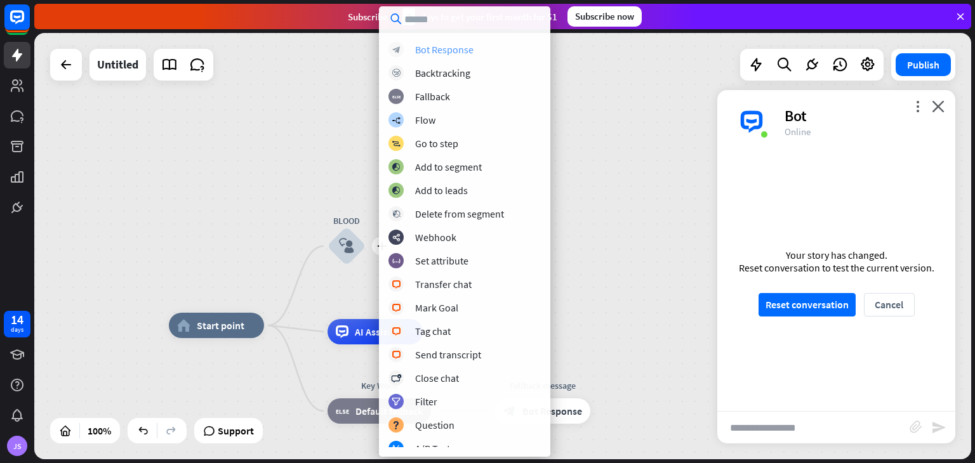
click at [446, 53] on div "Bot Response" at bounding box center [444, 49] width 58 height 13
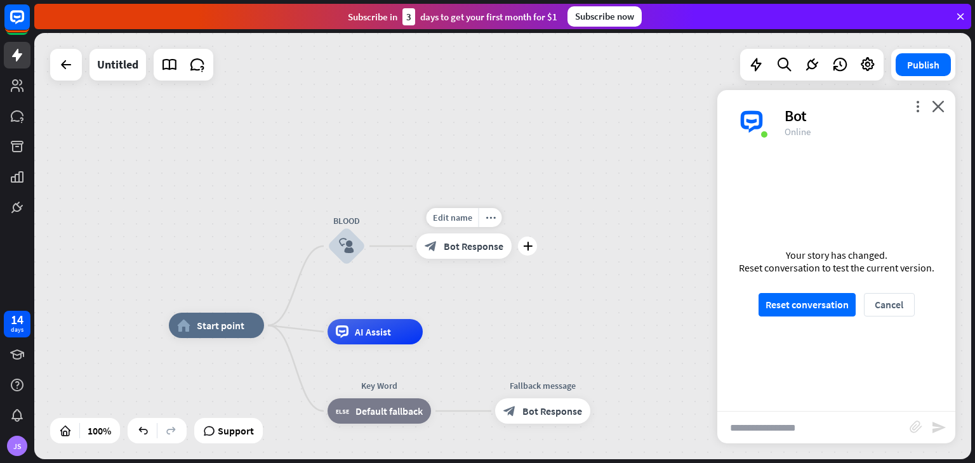
click at [470, 247] on span "Bot Response" at bounding box center [474, 246] width 60 height 13
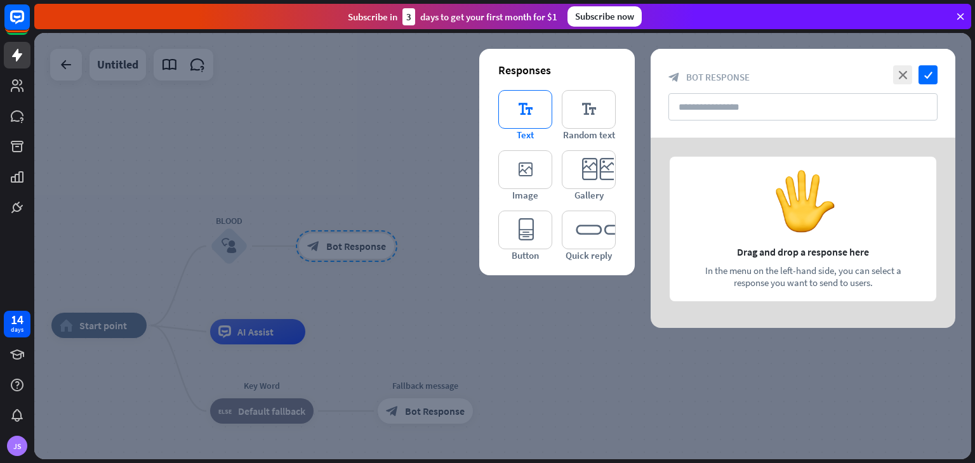
click at [533, 116] on icon "editor_text" at bounding box center [525, 109] width 54 height 39
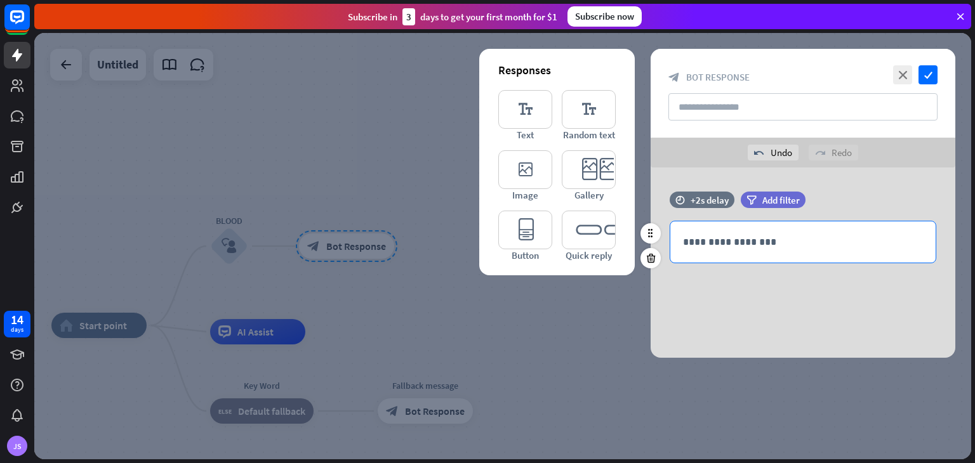
click at [724, 250] on div "**********" at bounding box center [802, 242] width 265 height 41
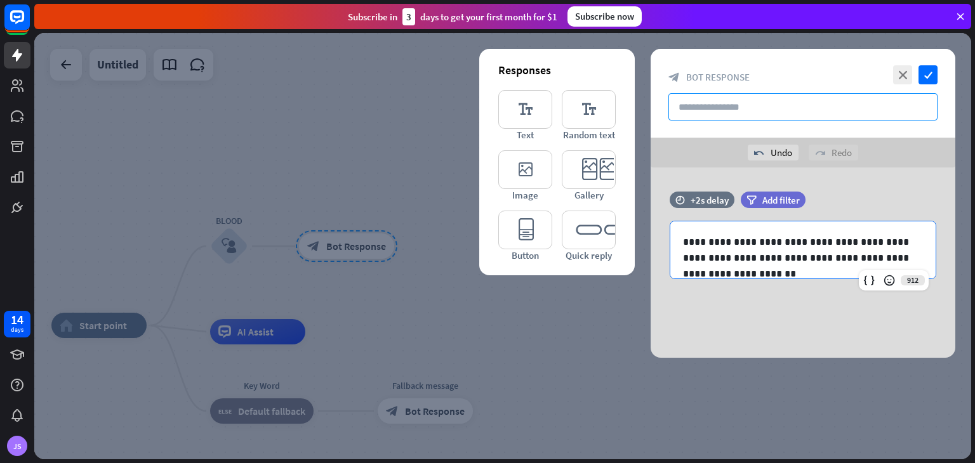
click at [813, 102] on input "text" at bounding box center [802, 106] width 269 height 27
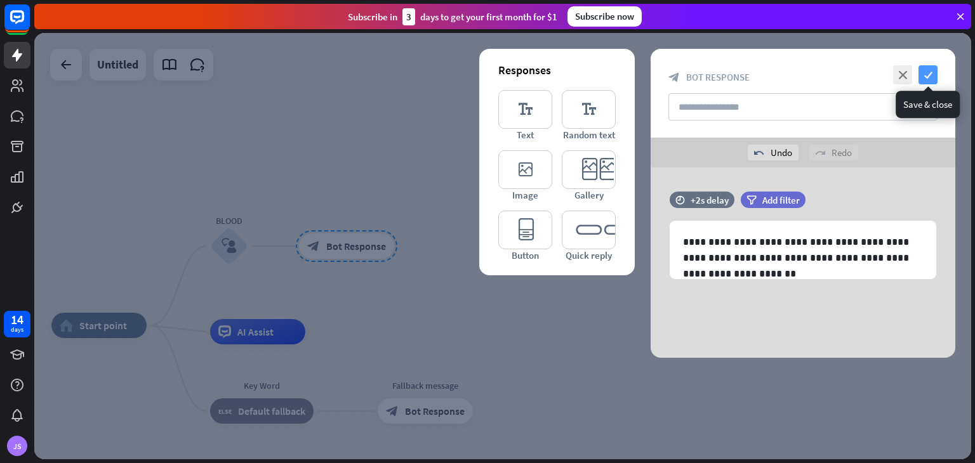
click at [929, 78] on icon "check" at bounding box center [928, 74] width 19 height 19
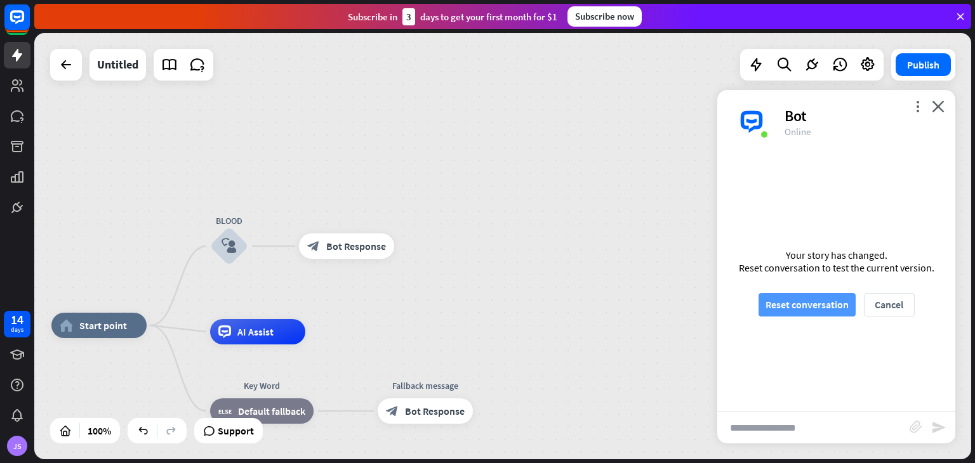
click at [808, 293] on button "Reset conversation" at bounding box center [807, 304] width 97 height 23
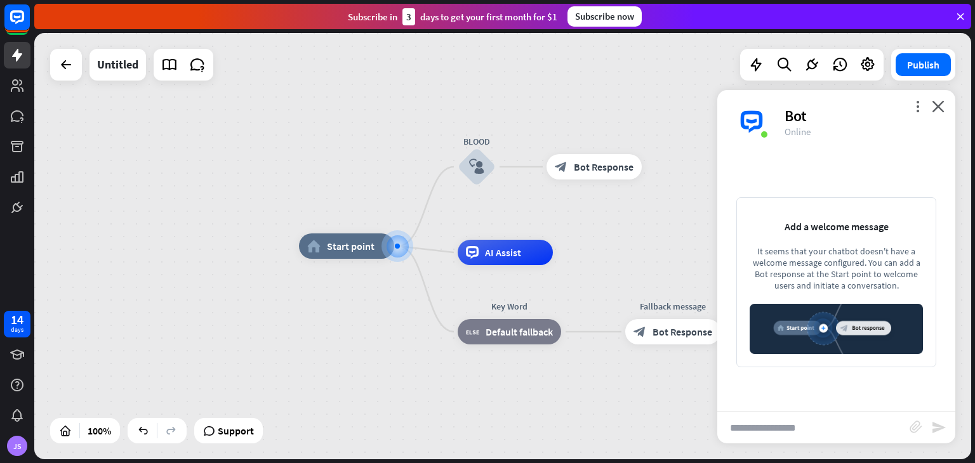
click at [802, 440] on input "text" at bounding box center [813, 428] width 192 height 32
type input "*****"
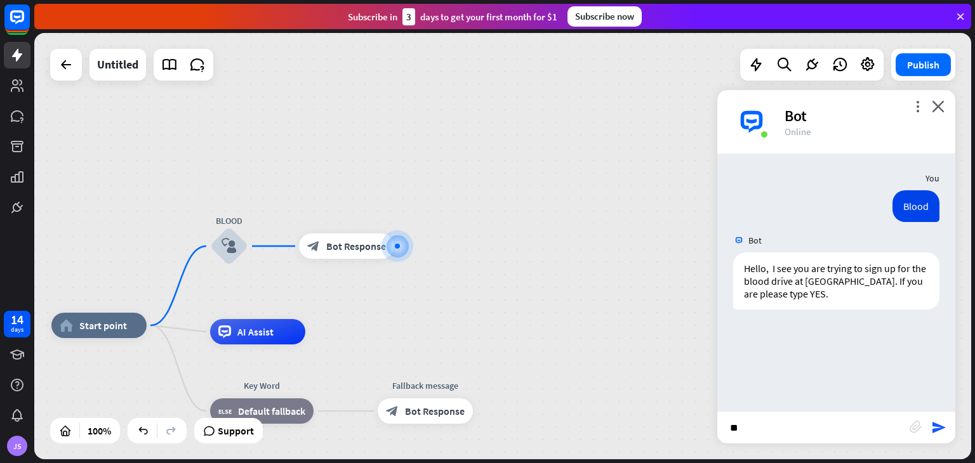
type input "***"
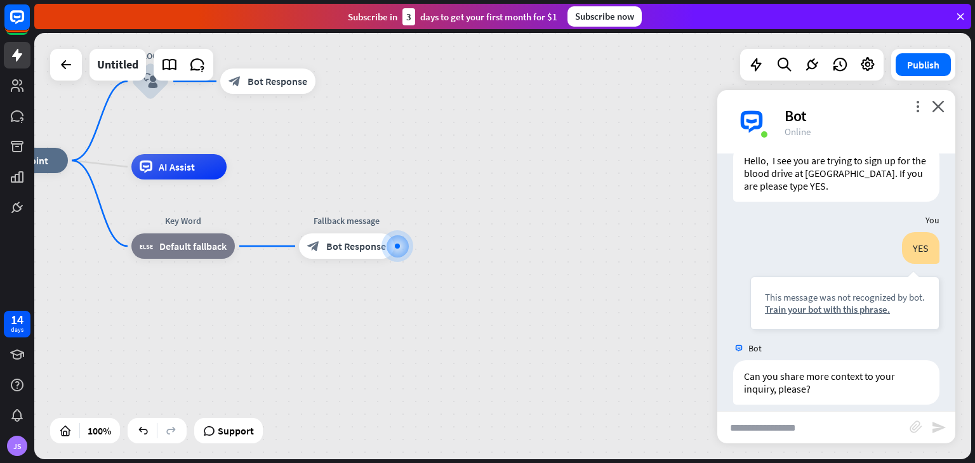
scroll to position [121, 0]
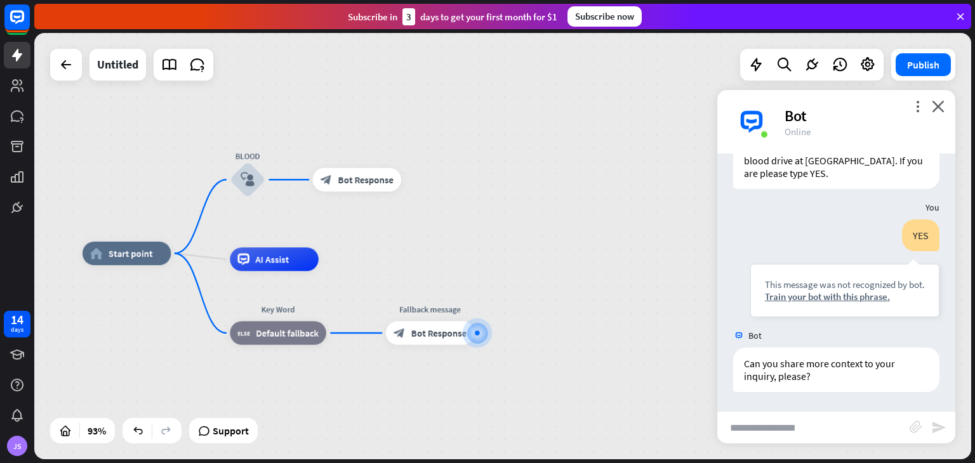
drag, startPoint x: 451, startPoint y: 182, endPoint x: 529, endPoint y: 263, distance: 112.3
click at [529, 263] on div "home_2 Start point BLOOD block_user_input block_bot_response Bot Response AI As…" at bounding box center [518, 451] width 871 height 397
click at [297, 315] on div "more_horiz" at bounding box center [302, 307] width 22 height 18
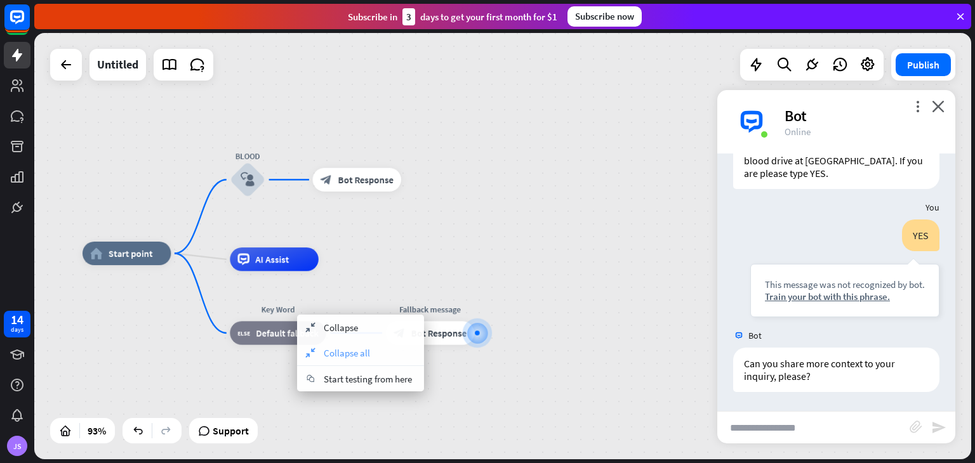
click at [370, 359] on div "collapse Collapse all" at bounding box center [360, 352] width 127 height 25
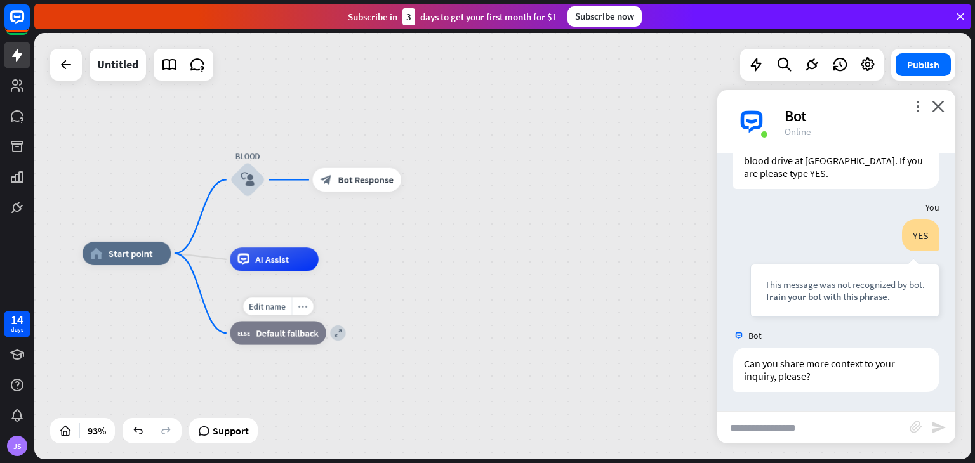
click at [310, 305] on div "more_horiz" at bounding box center [302, 307] width 22 height 18
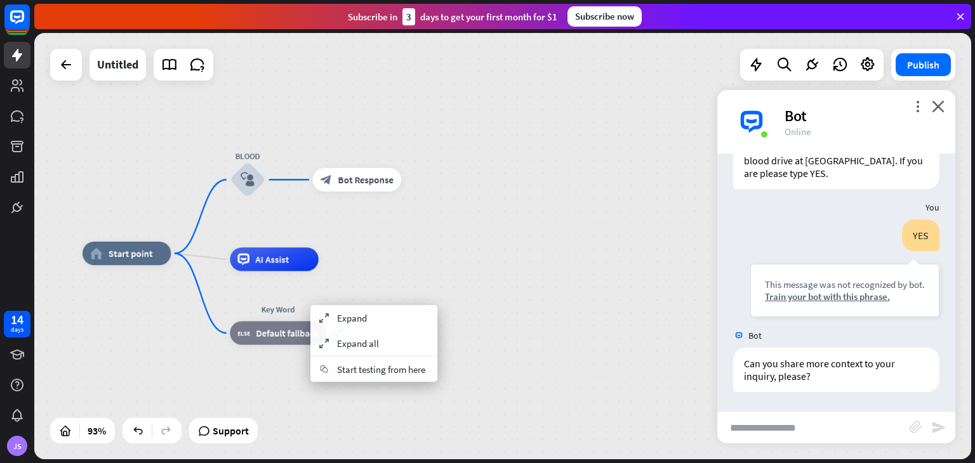
click at [132, 296] on div "home_2 Start point BLOOD block_user_input block_bot_response Bot Response AI As…" at bounding box center [518, 451] width 871 height 397
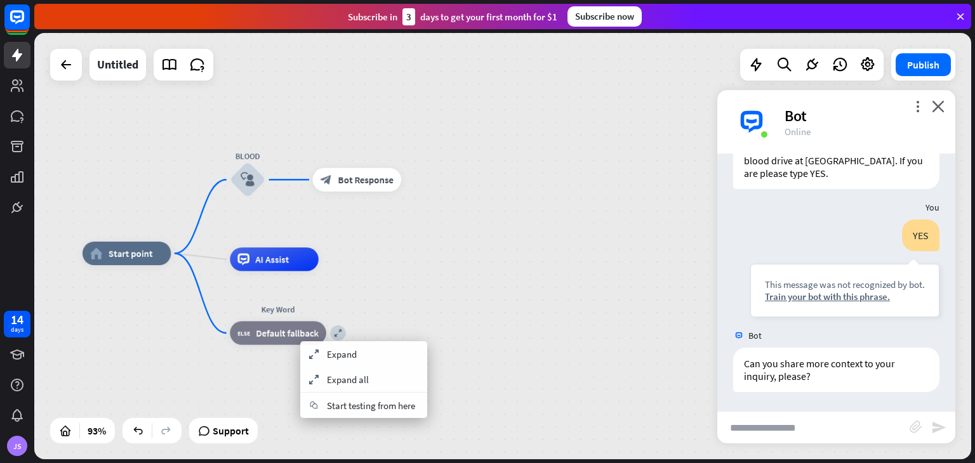
click at [310, 328] on span "Default fallback" at bounding box center [287, 334] width 63 height 12
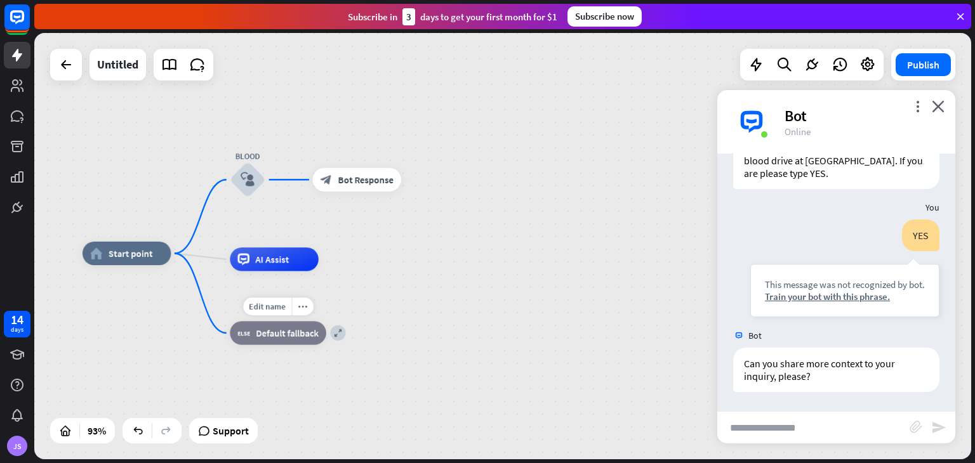
click at [326, 333] on div "Edit name more_horiz expand block_fallback Default fallback" at bounding box center [278, 332] width 96 height 23
click at [333, 334] on div "expand" at bounding box center [337, 333] width 15 height 15
click at [453, 309] on icon "more_horiz" at bounding box center [455, 306] width 10 height 9
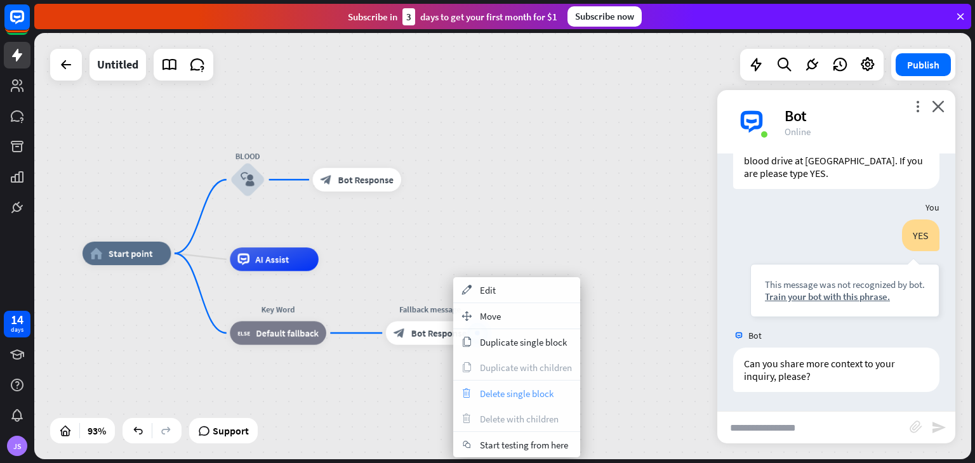
click at [509, 388] on span "Delete single block" at bounding box center [517, 394] width 74 height 12
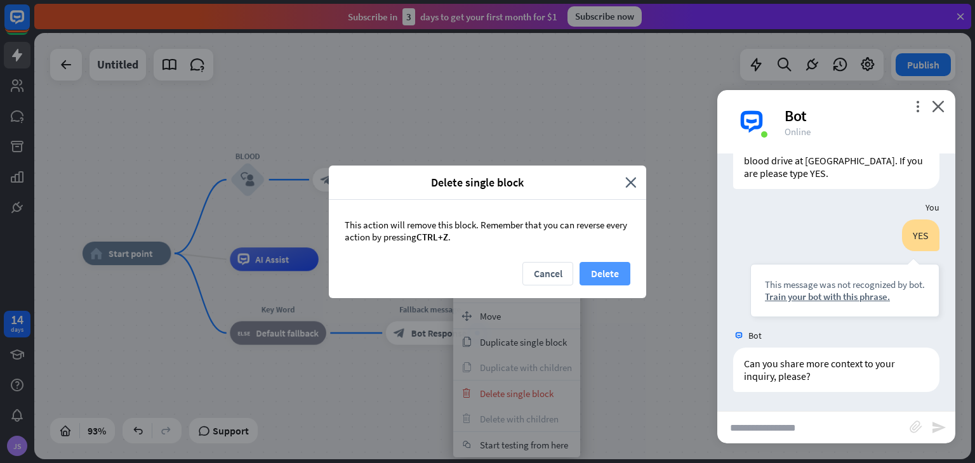
click at [606, 272] on button "Delete" at bounding box center [605, 273] width 51 height 23
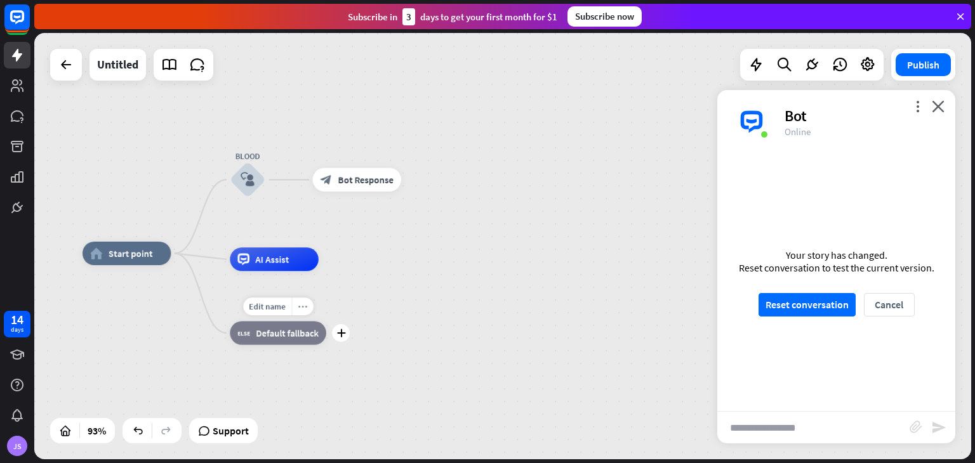
click at [304, 307] on icon "more_horiz" at bounding box center [303, 306] width 10 height 9
click at [326, 345] on div "plus Key Word block_fallback Default fallback" at bounding box center [278, 332] width 96 height 23
click at [305, 311] on icon "more_horiz" at bounding box center [303, 306] width 10 height 9
click at [479, 290] on div "home_2 Start point BLOOD block_user_input block_bot_response Bot Response AI As…" at bounding box center [518, 451] width 871 height 397
click at [411, 183] on div "plus" at bounding box center [416, 180] width 18 height 18
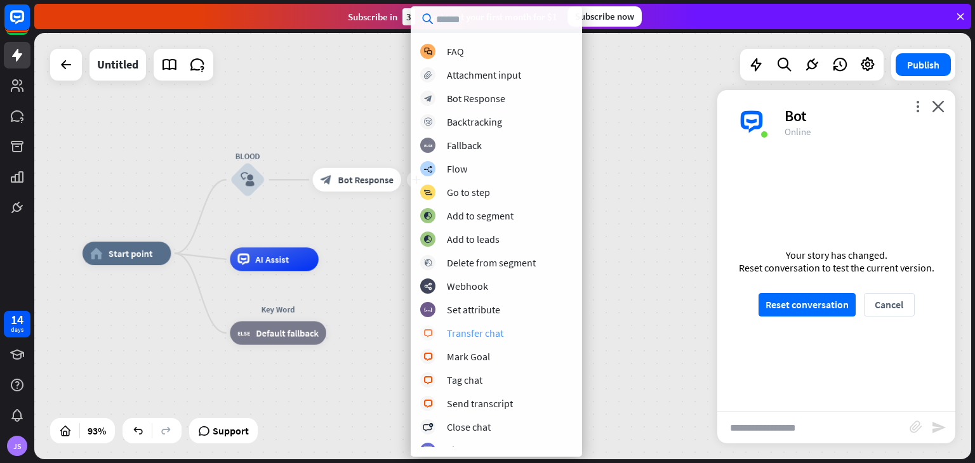
scroll to position [0, 0]
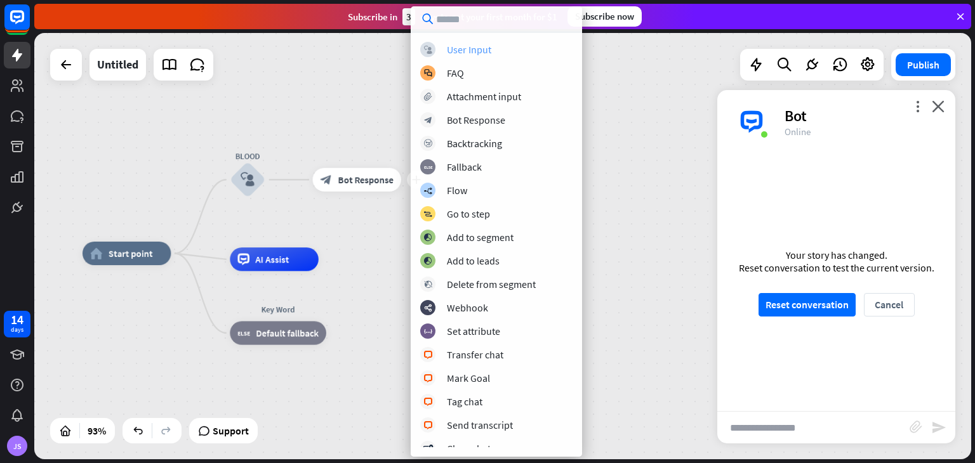
click at [474, 50] on div "User Input" at bounding box center [469, 49] width 44 height 13
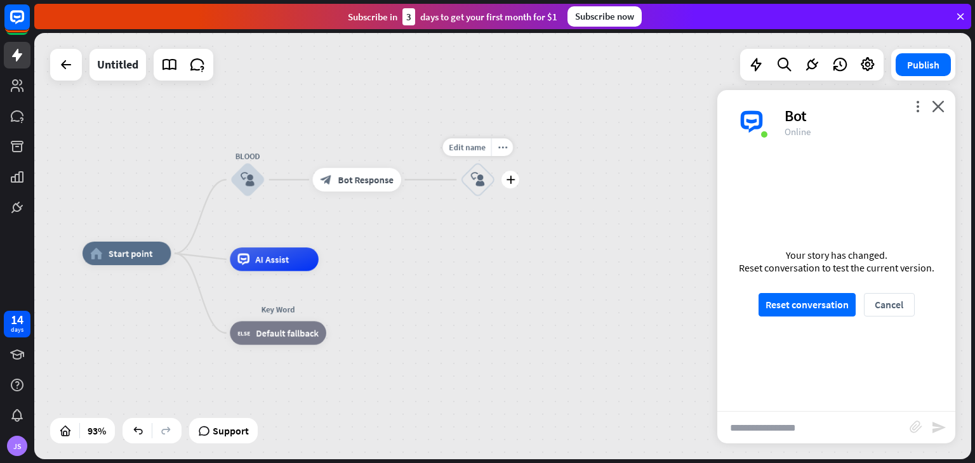
click at [472, 173] on icon "block_user_input" at bounding box center [478, 180] width 14 height 14
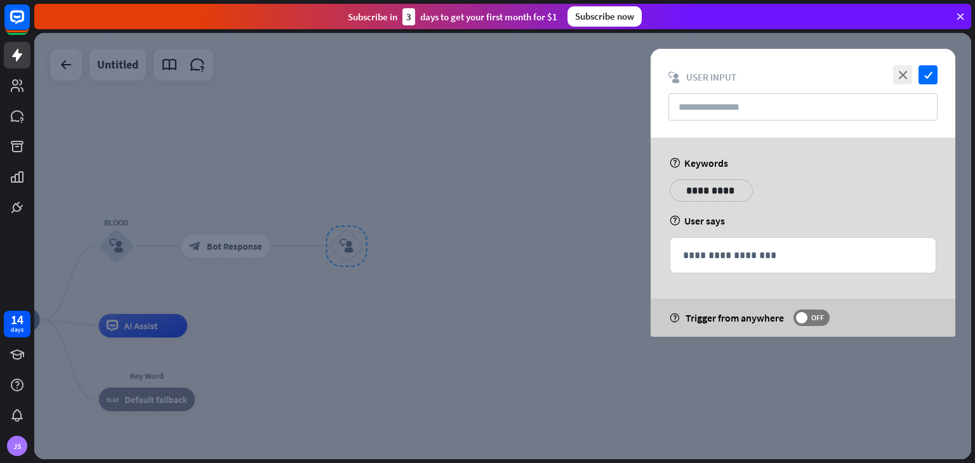
click at [724, 196] on p "**********" at bounding box center [711, 191] width 64 height 16
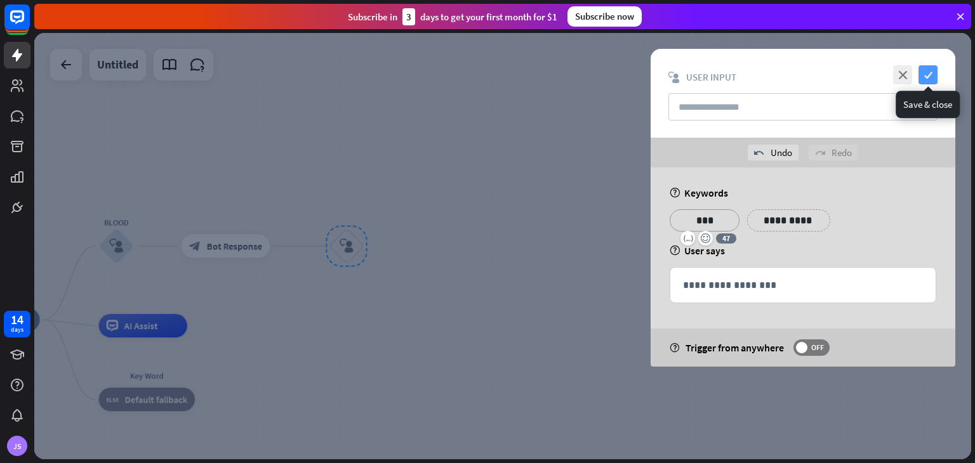
click at [931, 71] on icon "check" at bounding box center [928, 74] width 19 height 19
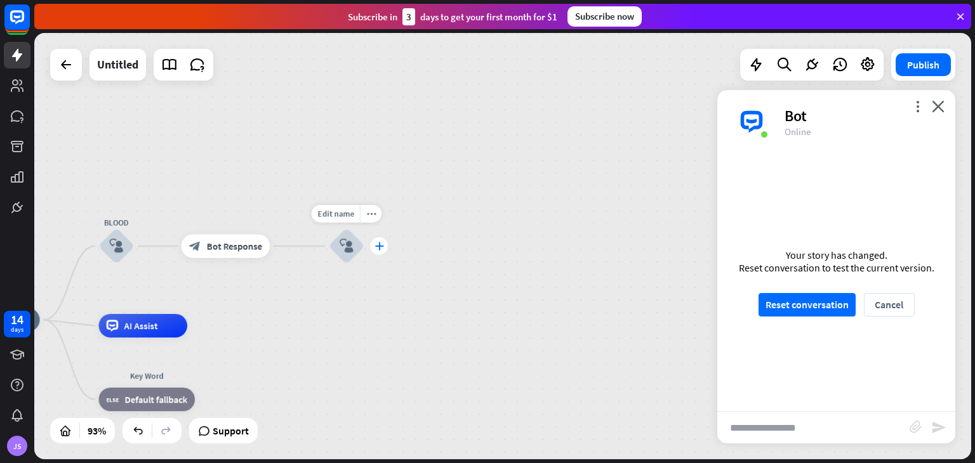
click at [378, 244] on icon "plus" at bounding box center [379, 246] width 9 height 8
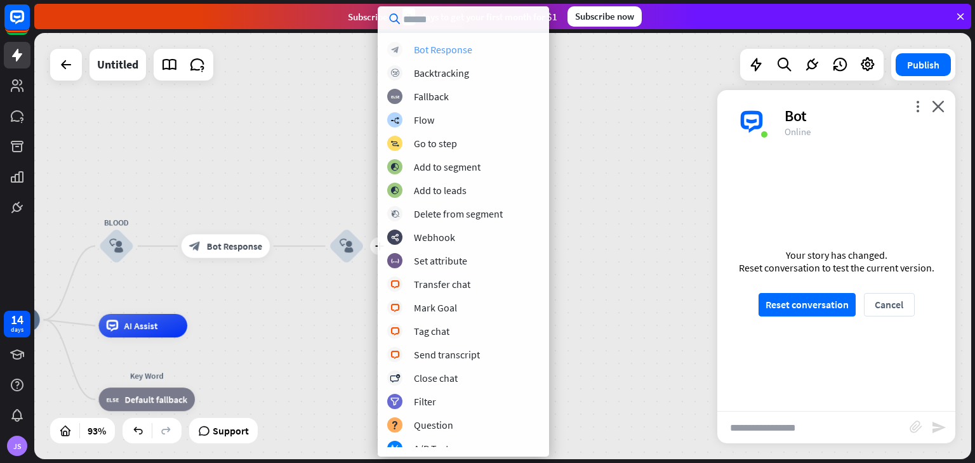
click at [503, 46] on div "block_bot_response Bot Response" at bounding box center [463, 49] width 152 height 15
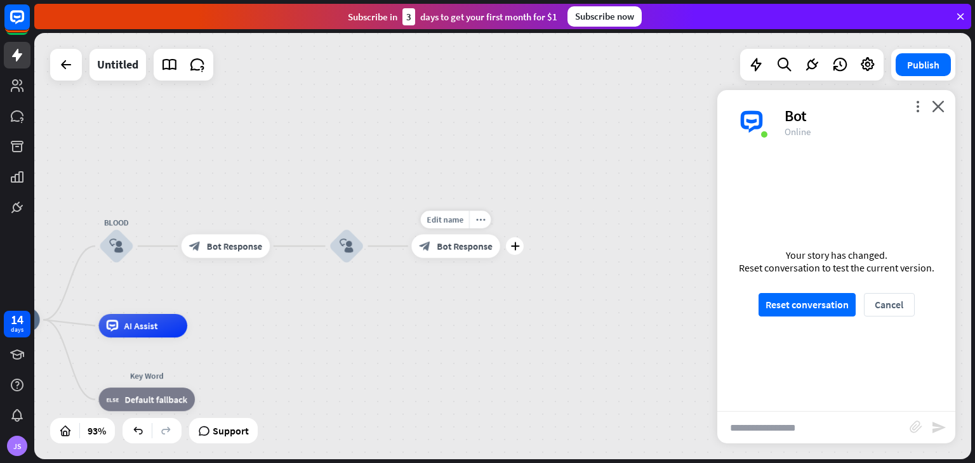
click at [468, 249] on span "Bot Response" at bounding box center [464, 247] width 55 height 12
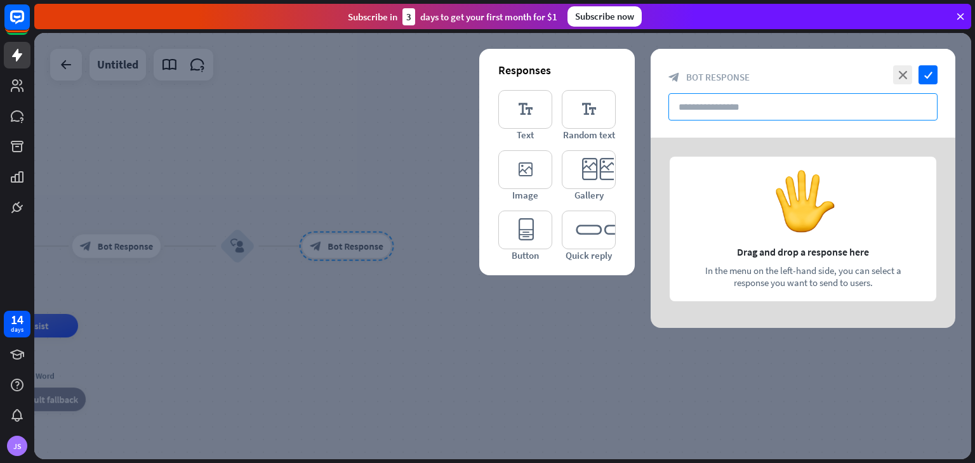
click at [757, 109] on input "text" at bounding box center [802, 106] width 269 height 27
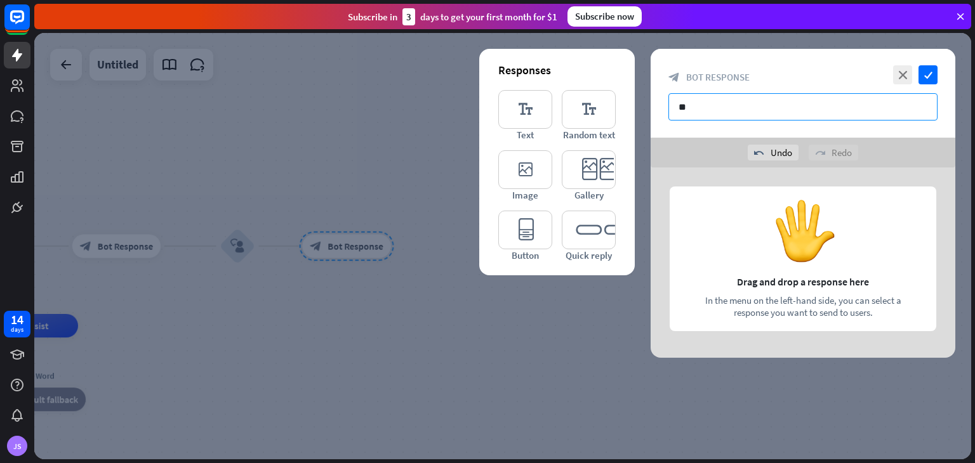
type input "*"
type input "**********"
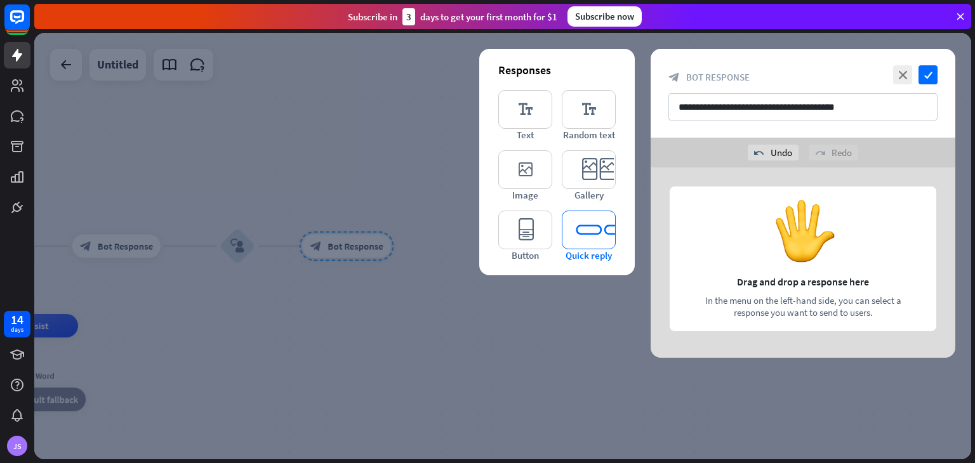
click at [578, 227] on icon "editor_quick_replies" at bounding box center [589, 230] width 54 height 39
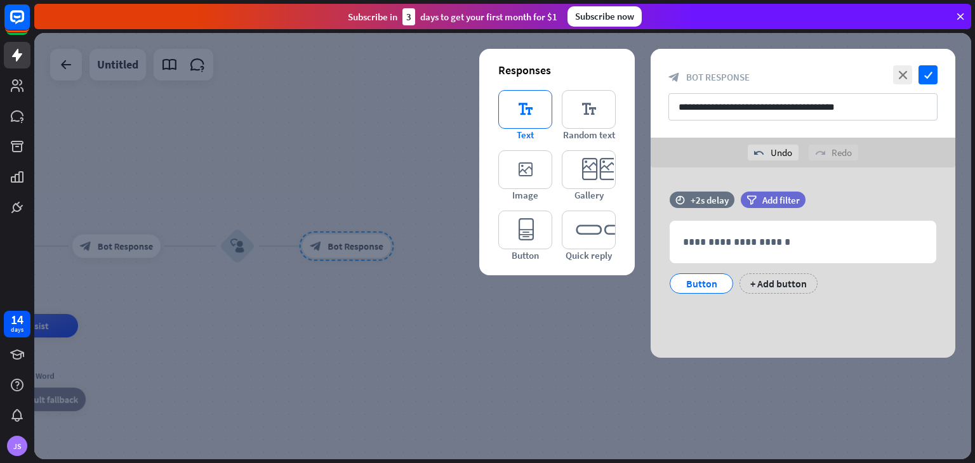
click at [532, 116] on icon "editor_text" at bounding box center [525, 109] width 54 height 39
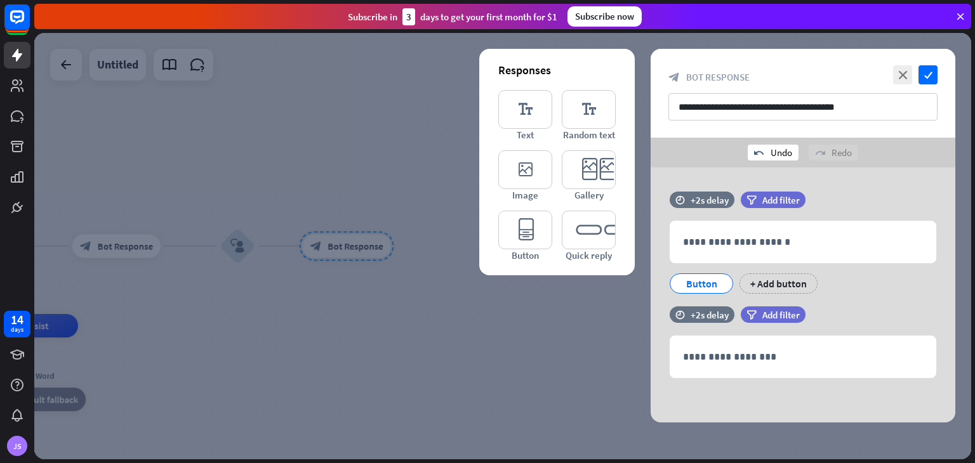
click at [792, 152] on div "undo Undo" at bounding box center [773, 153] width 51 height 16
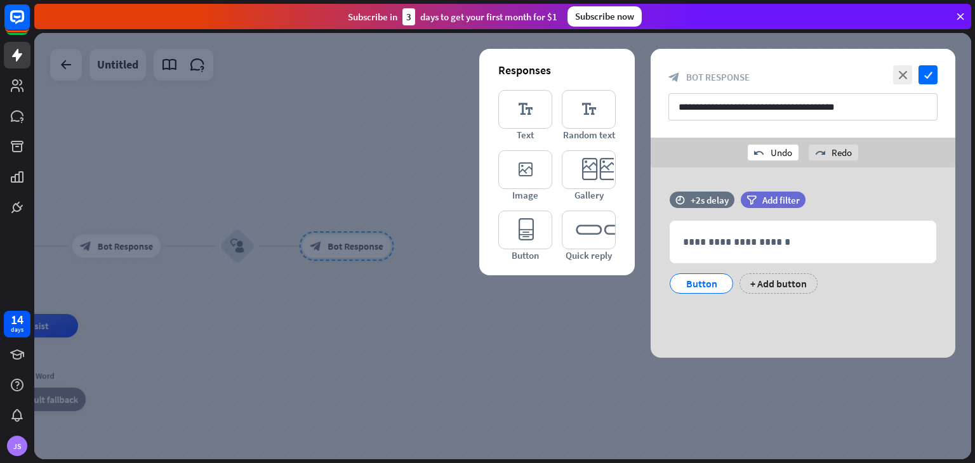
click at [792, 152] on div "undo Undo" at bounding box center [773, 153] width 51 height 16
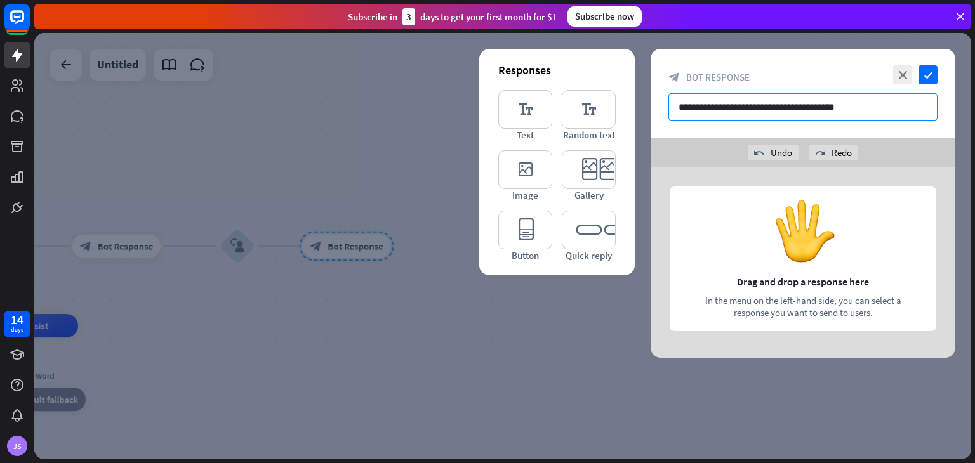
click at [867, 110] on input "**********" at bounding box center [802, 106] width 269 height 27
click at [520, 90] on icon "editor_text" at bounding box center [525, 109] width 54 height 39
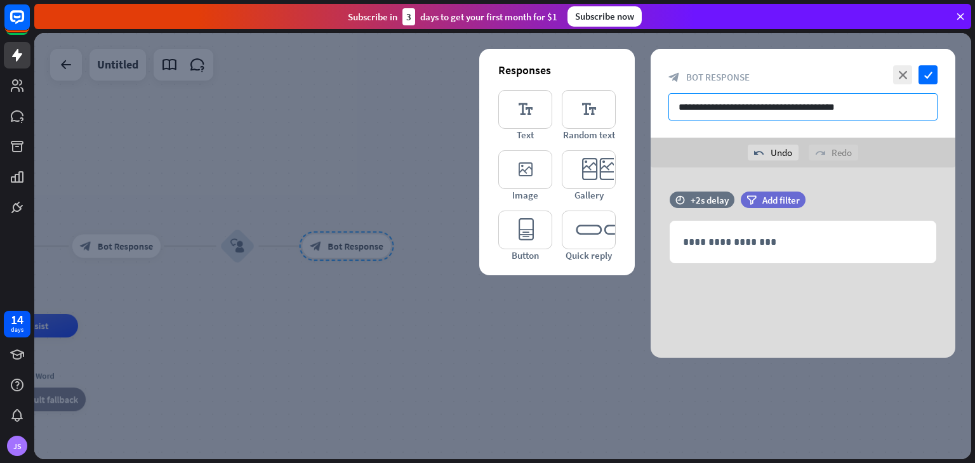
click at [803, 111] on input "**********" at bounding box center [802, 106] width 269 height 27
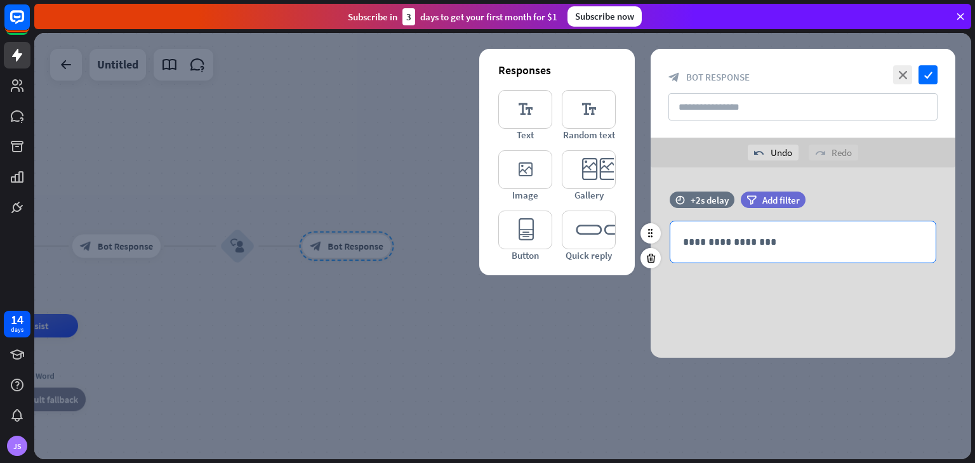
click at [760, 246] on p "**********" at bounding box center [803, 242] width 240 height 16
paste div
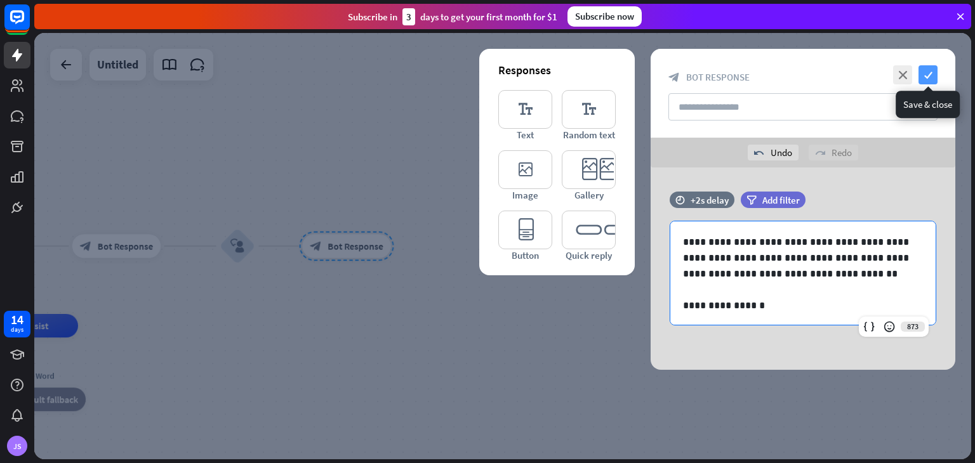
click at [924, 79] on icon "check" at bounding box center [928, 74] width 19 height 19
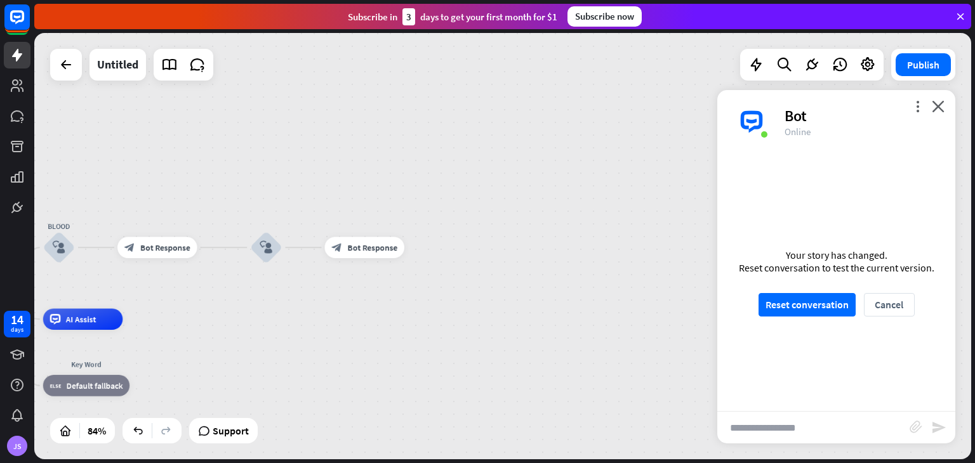
click at [794, 291] on div "Your story has changed. Reset conversation to test the current version. Reset c…" at bounding box center [836, 283] width 238 height 258
click at [795, 300] on button "Reset conversation" at bounding box center [807, 304] width 97 height 23
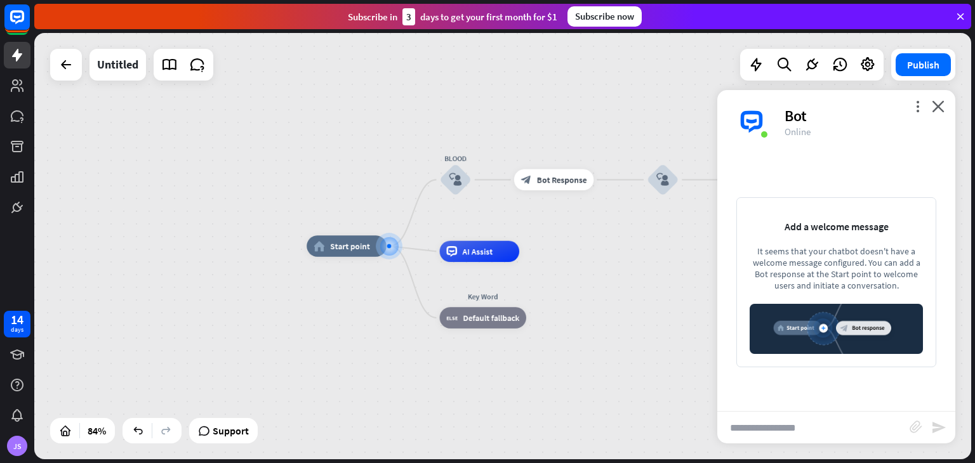
click at [791, 435] on input "text" at bounding box center [813, 428] width 192 height 32
type input "*****"
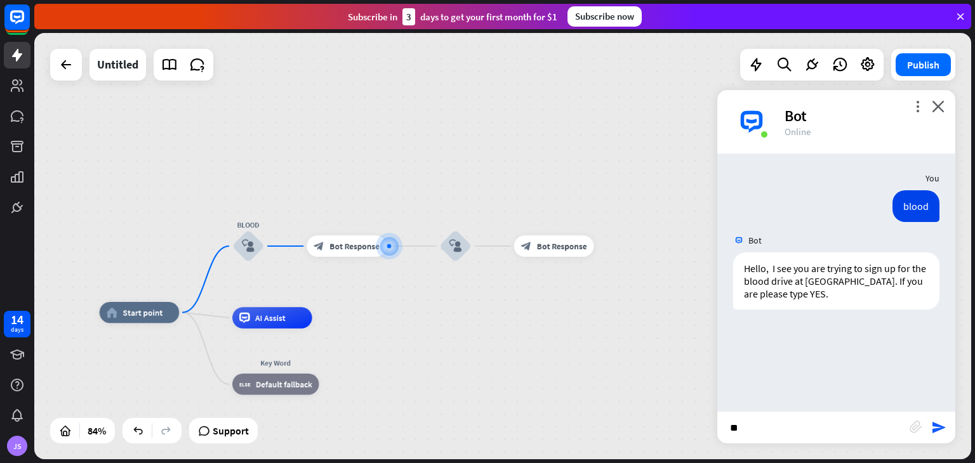
type input "***"
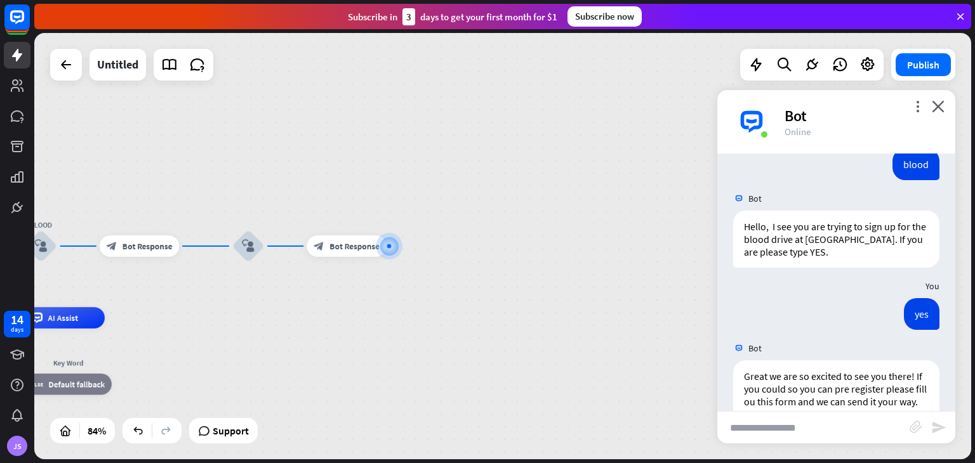
scroll to position [93, 0]
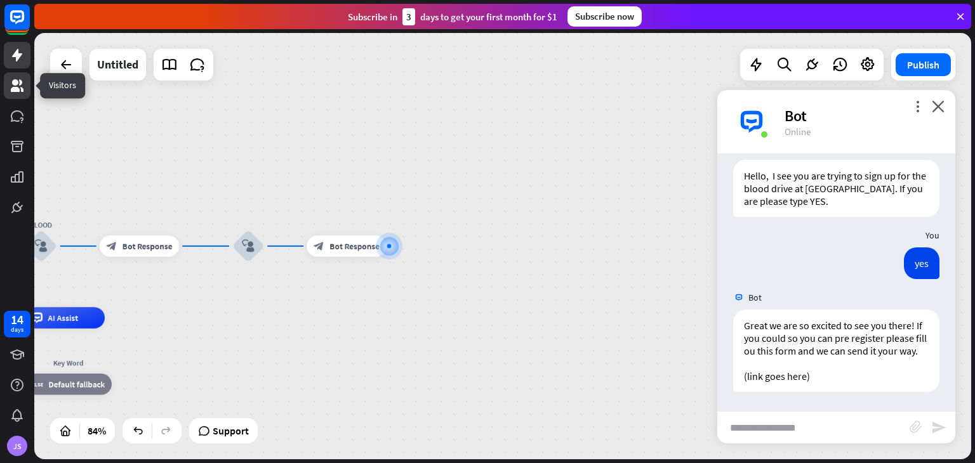
click at [8, 86] on link at bounding box center [17, 85] width 27 height 27
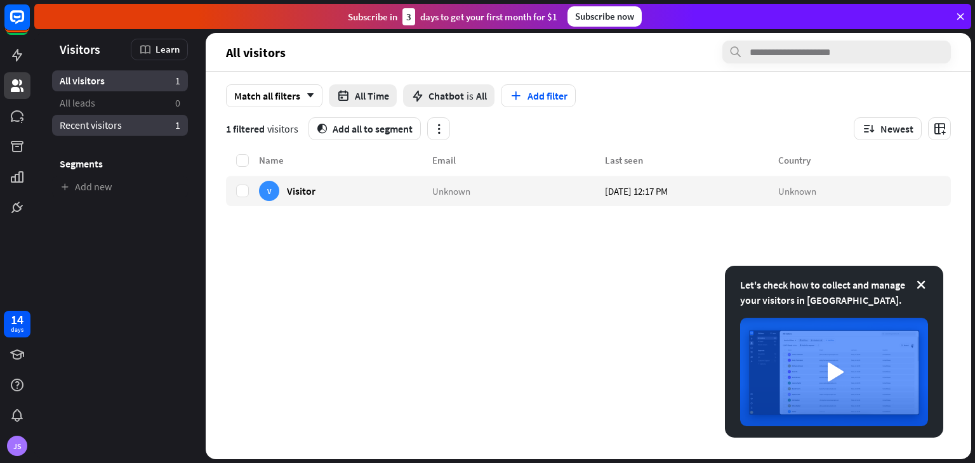
click at [138, 116] on link "Recent visitors 1" at bounding box center [120, 125] width 136 height 21
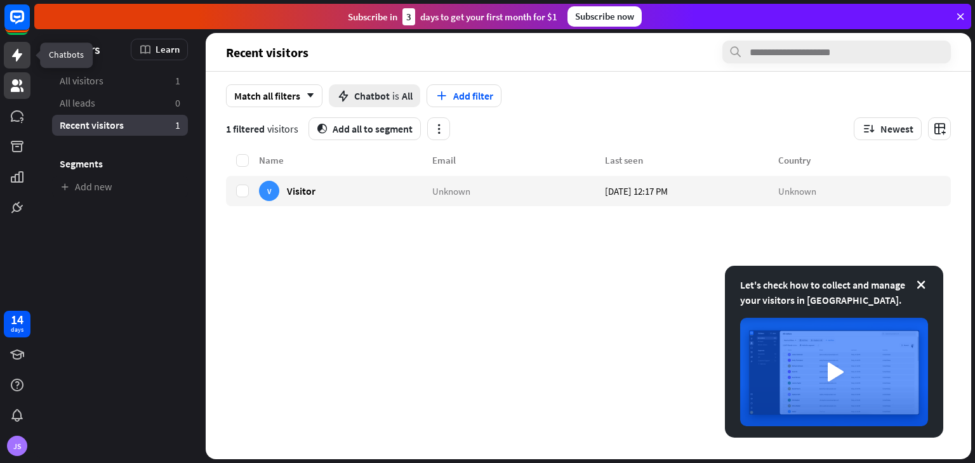
click at [18, 60] on icon at bounding box center [17, 55] width 15 height 15
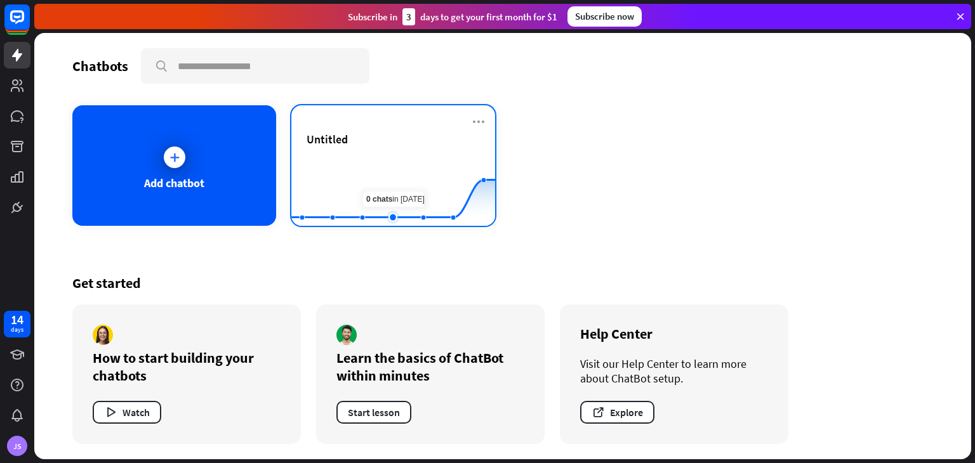
click at [392, 163] on rect at bounding box center [393, 194] width 204 height 79
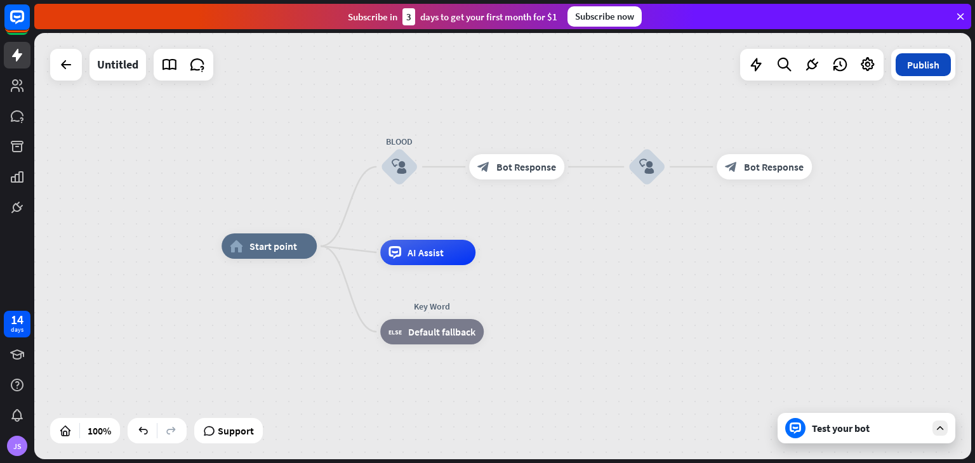
click at [930, 63] on button "Publish" at bounding box center [923, 64] width 55 height 23
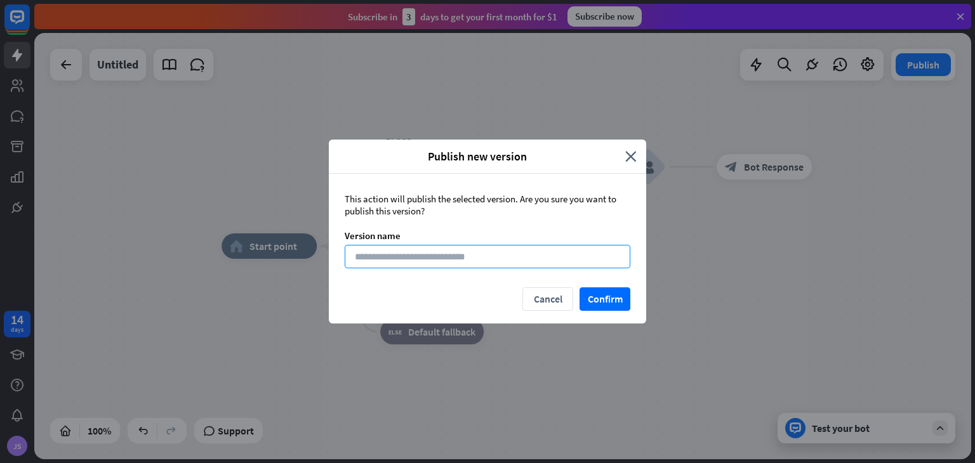
click at [467, 257] on input at bounding box center [488, 256] width 286 height 23
type input "*********"
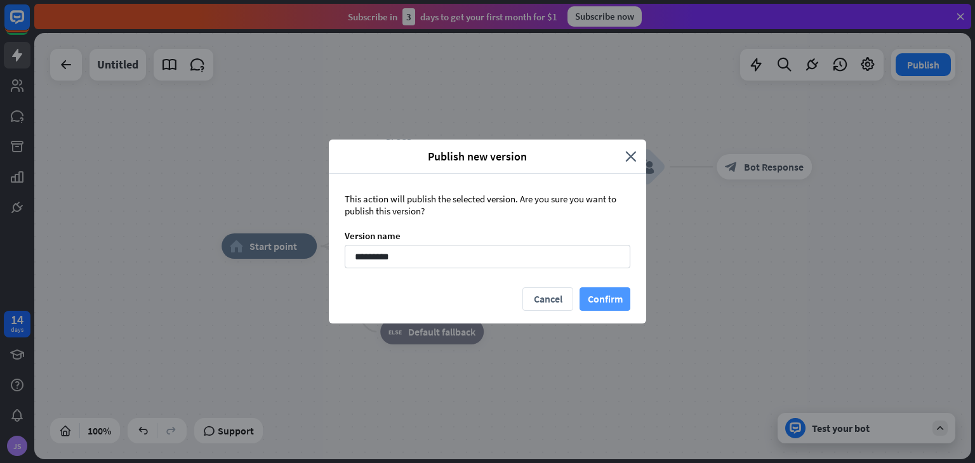
click at [590, 301] on button "Confirm" at bounding box center [605, 299] width 51 height 23
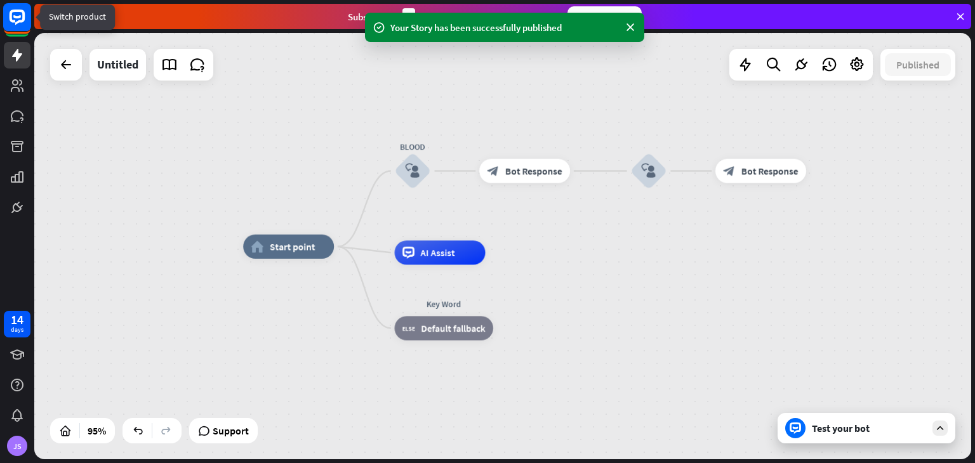
click at [19, 33] on rect at bounding box center [17, 21] width 27 height 27
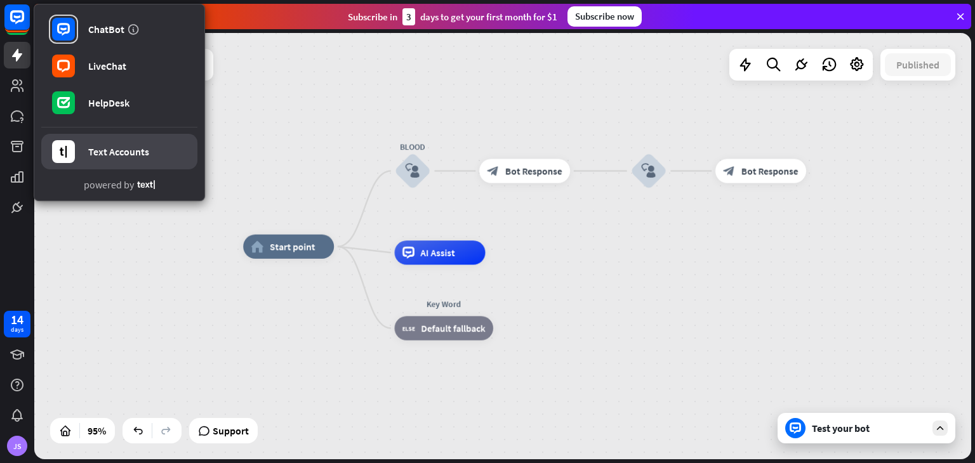
click at [105, 150] on div "Text Accounts" at bounding box center [118, 151] width 61 height 13
